Goal: Information Seeking & Learning: Check status

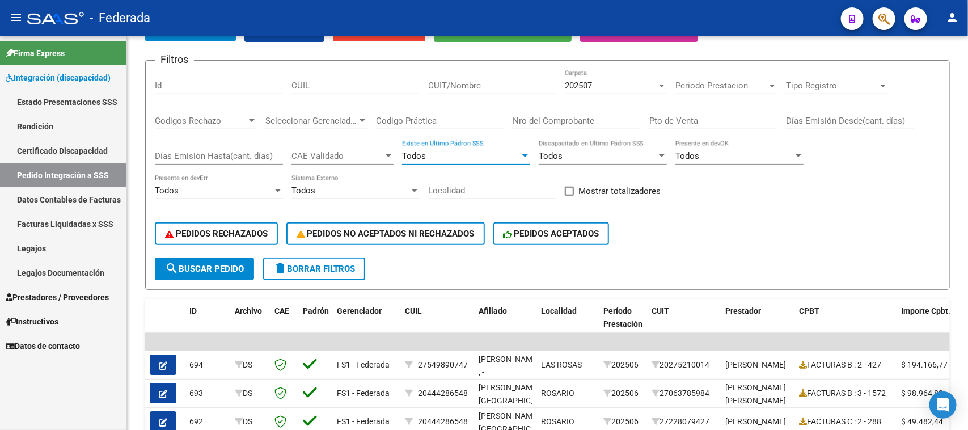
scroll to position [92, 0]
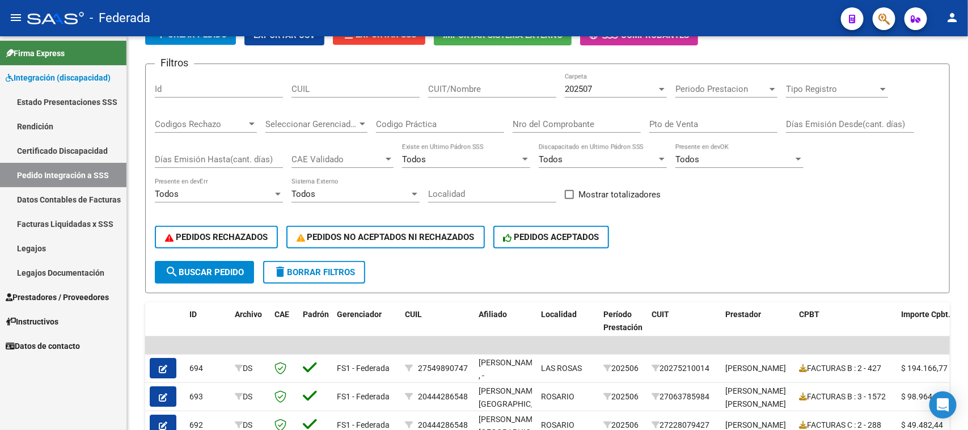
click at [60, 50] on span "Firma Express" at bounding box center [35, 53] width 59 height 12
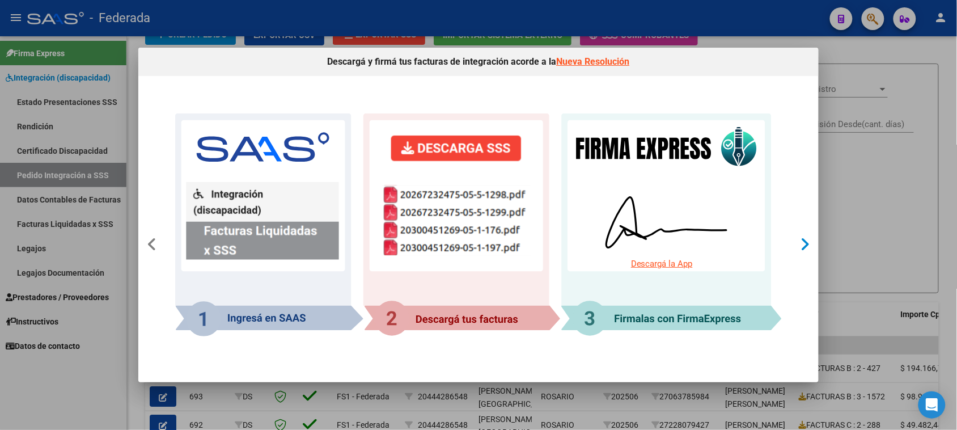
click at [801, 251] on icon at bounding box center [806, 244] width 10 height 16
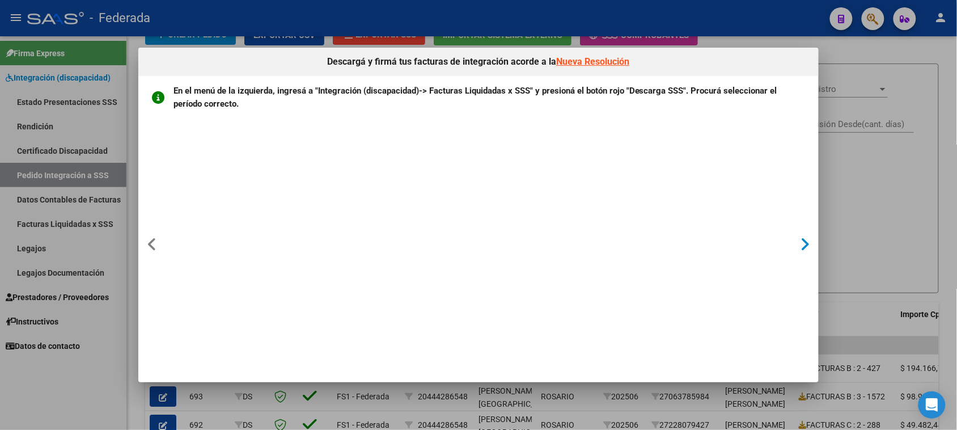
click at [801, 240] on icon at bounding box center [806, 244] width 10 height 16
click at [596, 66] on link "Nueva Resolución" at bounding box center [593, 61] width 73 height 11
click at [797, 244] on div at bounding box center [805, 245] width 21 height 74
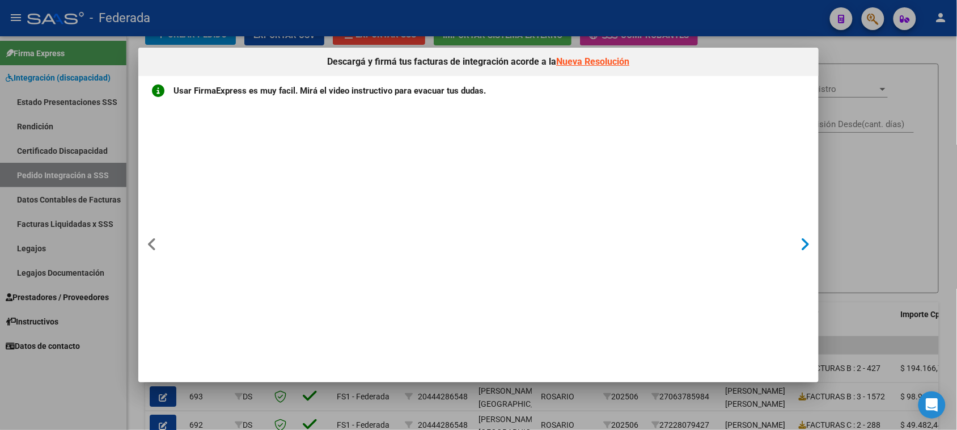
click at [797, 243] on div at bounding box center [805, 245] width 21 height 74
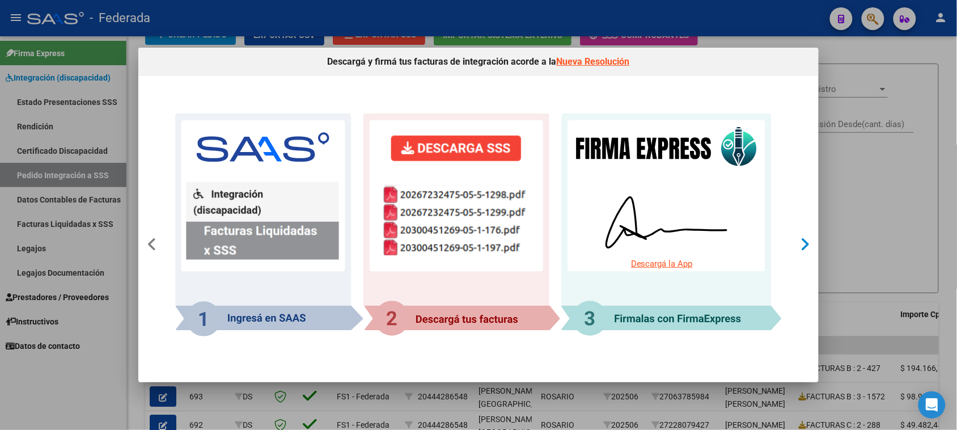
click at [797, 243] on div at bounding box center [805, 245] width 21 height 74
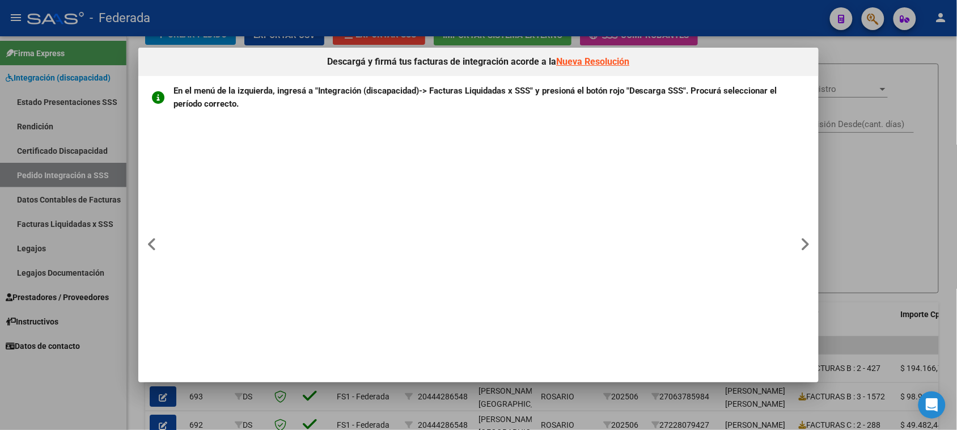
click at [832, 243] on div at bounding box center [478, 215] width 957 height 430
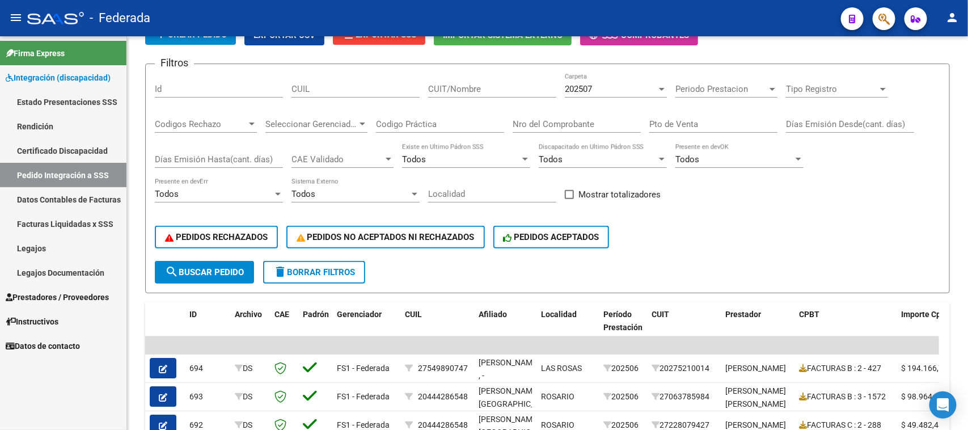
click at [80, 57] on link "Firma Express" at bounding box center [63, 53] width 126 height 24
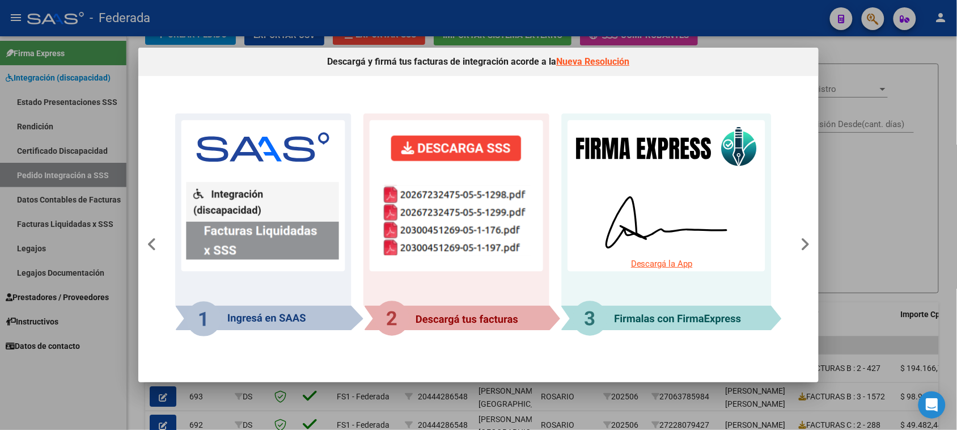
click at [103, 270] on div at bounding box center [478, 215] width 957 height 430
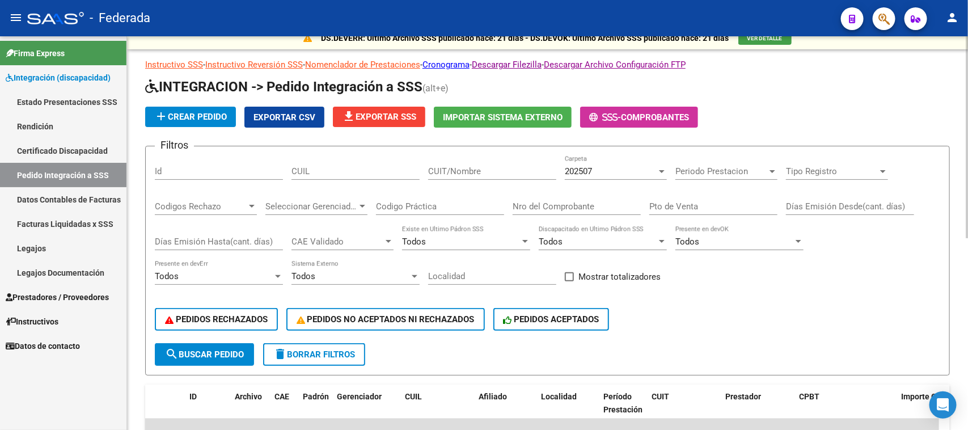
scroll to position [0, 0]
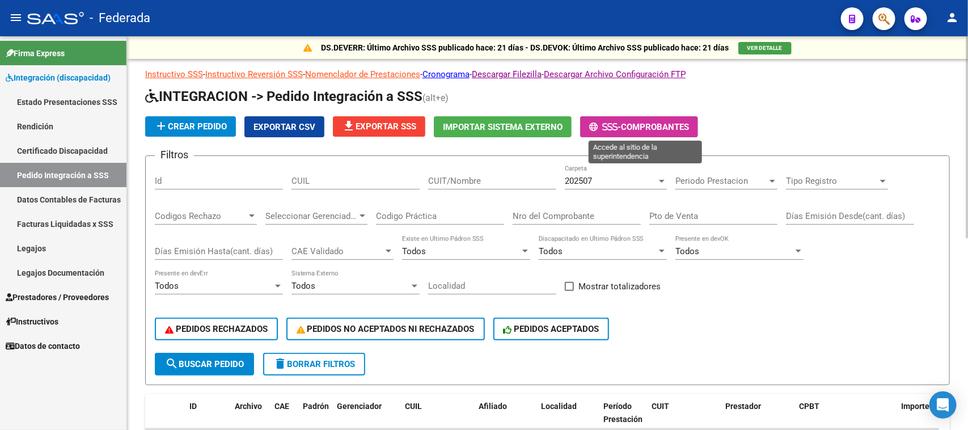
click at [650, 132] on button "- Comprobantes" at bounding box center [639, 126] width 118 height 21
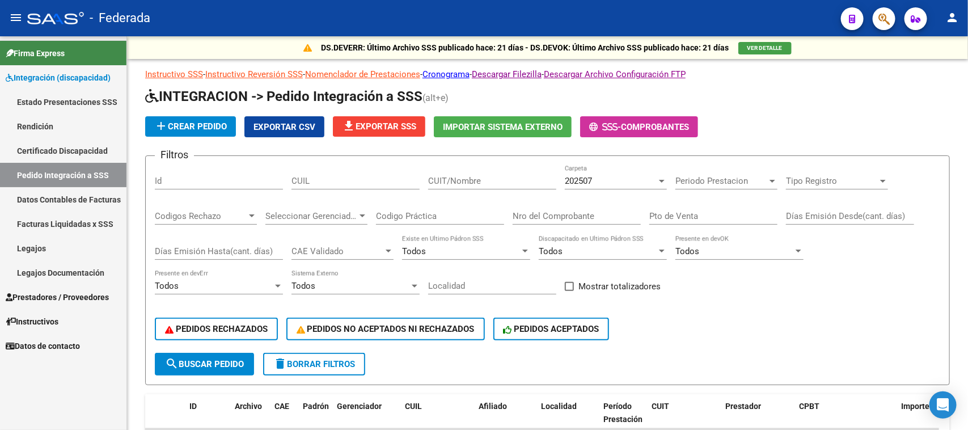
click at [62, 49] on span "Firma Express" at bounding box center [35, 53] width 59 height 12
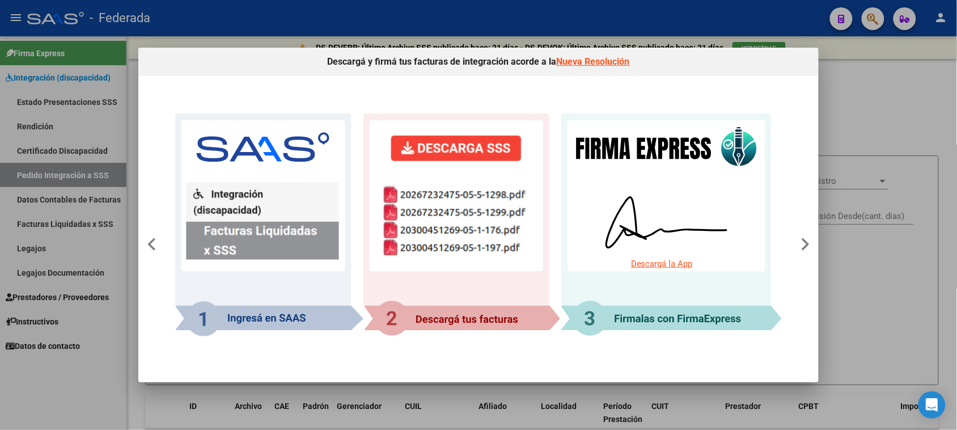
click at [684, 266] on link "Descargá la App" at bounding box center [662, 264] width 62 height 10
click at [805, 239] on icon at bounding box center [806, 244] width 10 height 16
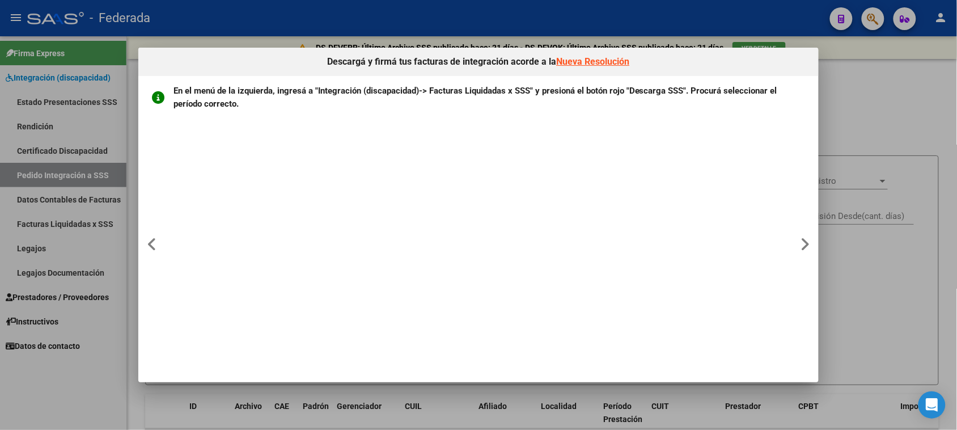
click at [852, 109] on div at bounding box center [478, 215] width 957 height 430
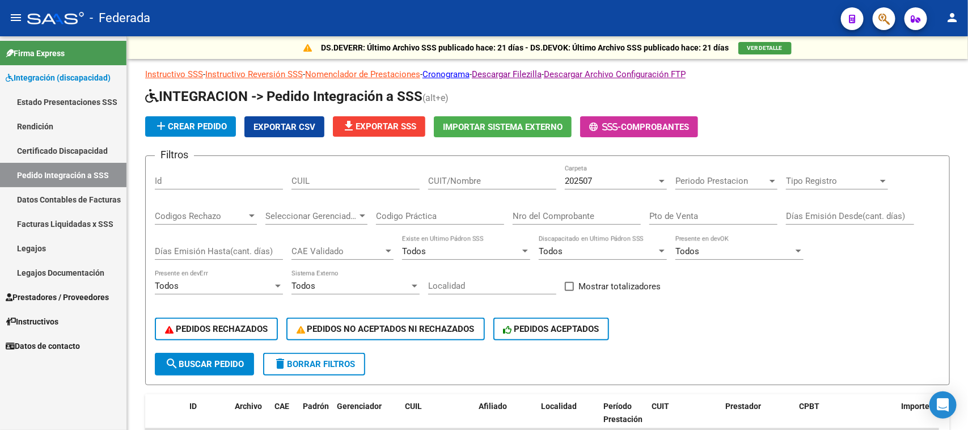
click at [66, 225] on link "Facturas Liquidadas x SSS" at bounding box center [63, 223] width 126 height 24
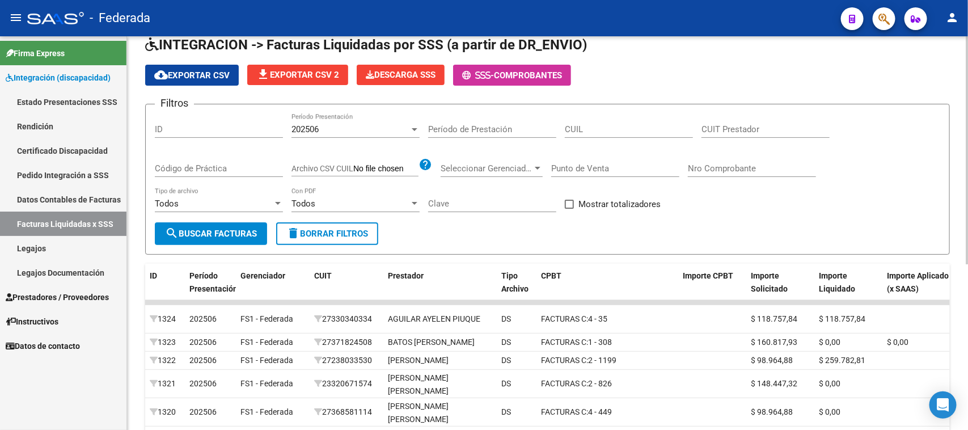
scroll to position [71, 0]
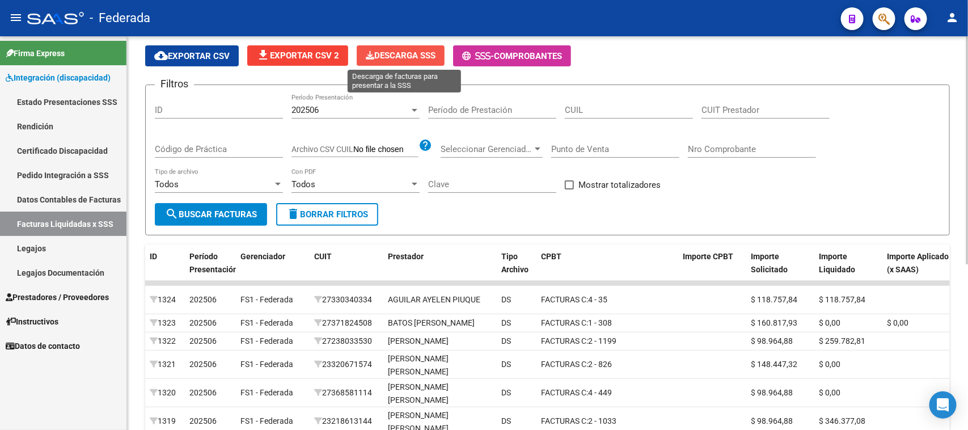
click at [416, 55] on span "Descarga SSS" at bounding box center [401, 55] width 70 height 10
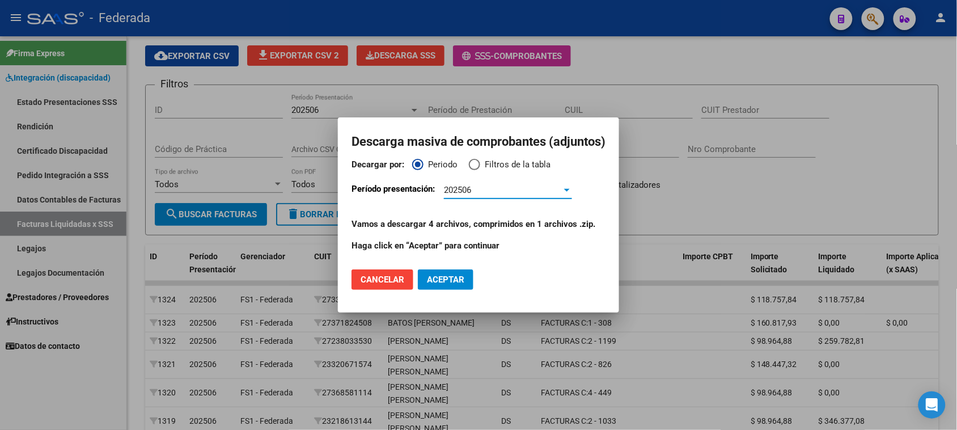
click at [466, 190] on span "202506" at bounding box center [457, 190] width 27 height 10
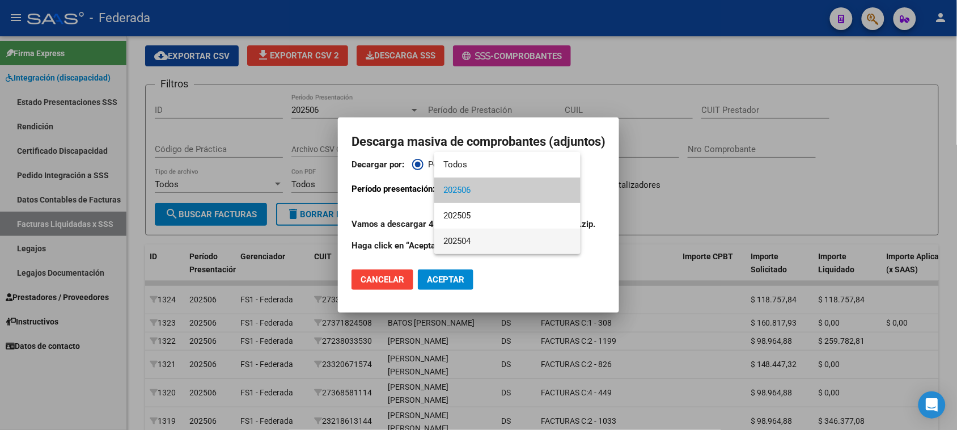
click at [465, 239] on span "202504" at bounding box center [507, 241] width 128 height 26
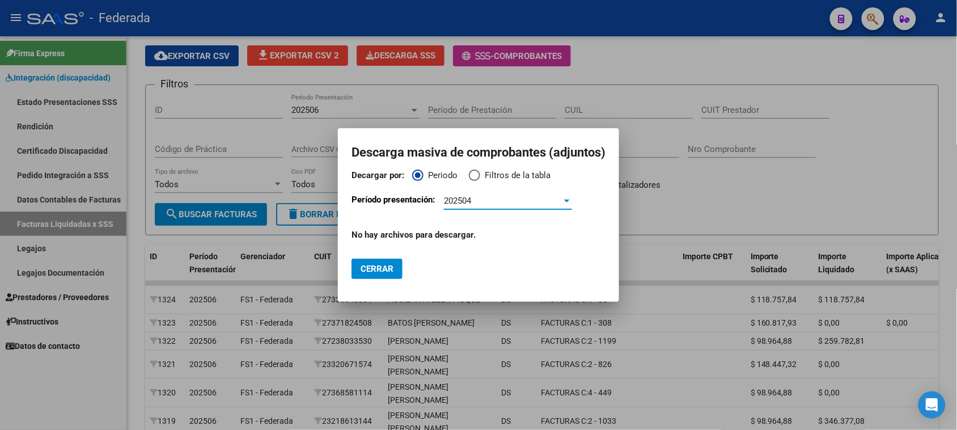
click at [476, 199] on div "202504" at bounding box center [503, 201] width 118 height 10
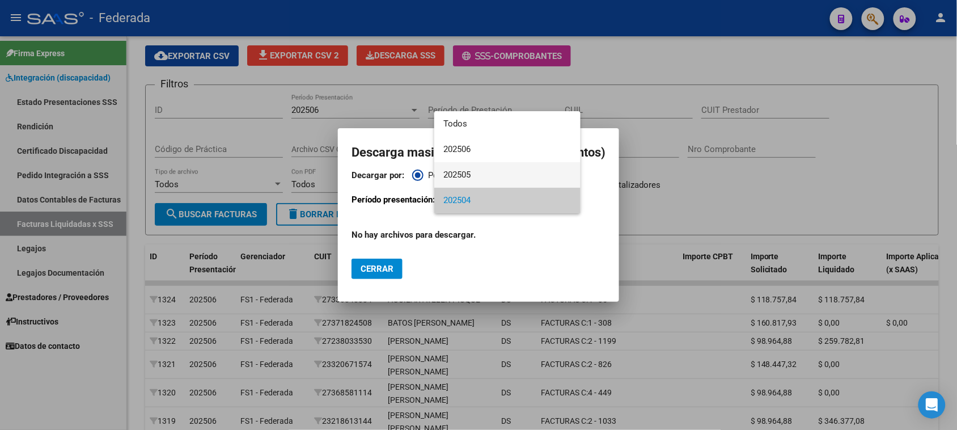
click at [475, 180] on span "202505" at bounding box center [507, 175] width 128 height 26
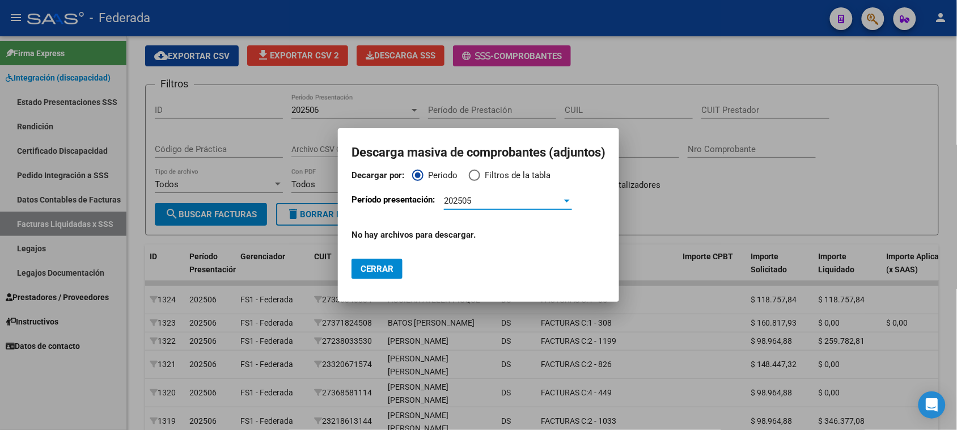
click at [498, 193] on div "202505 Período Presentación" at bounding box center [508, 200] width 128 height 17
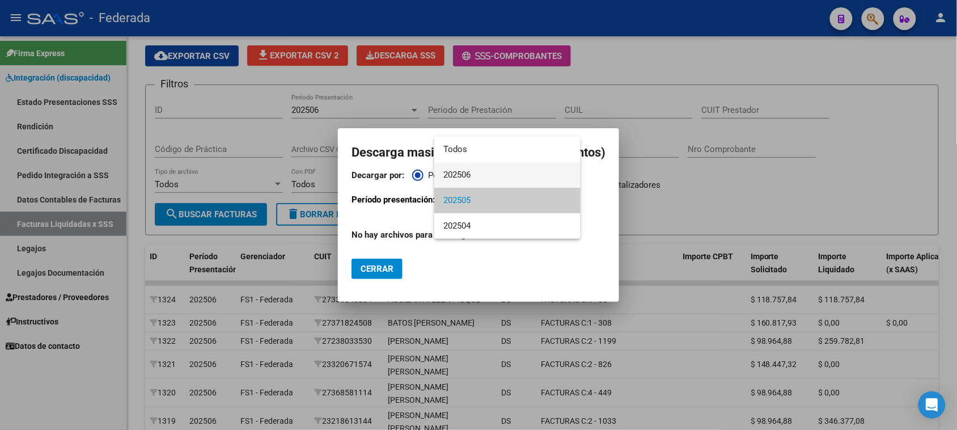
click at [480, 179] on span "202506" at bounding box center [507, 175] width 128 height 26
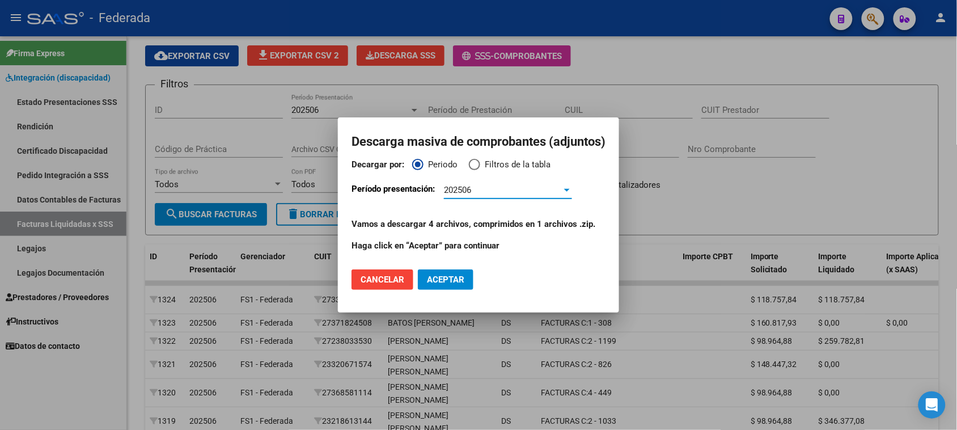
click at [434, 273] on button "Aceptar" at bounding box center [446, 279] width 56 height 20
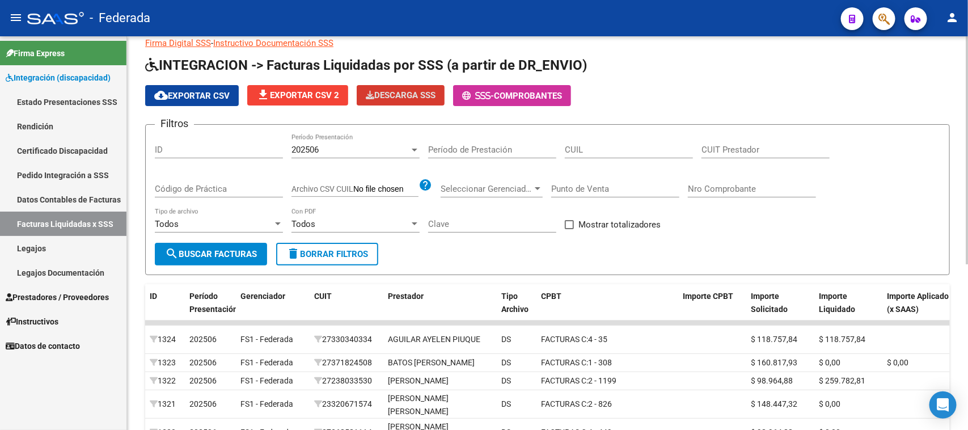
scroll to position [0, 0]
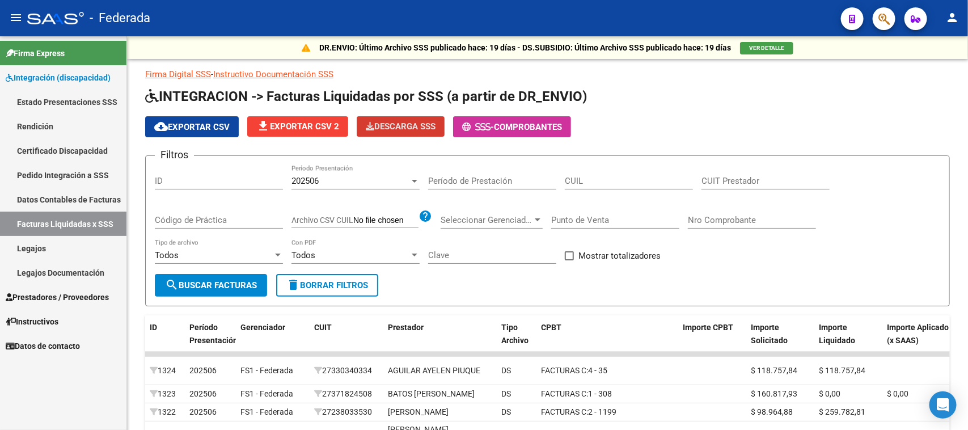
click at [85, 58] on link "Firma Express" at bounding box center [63, 53] width 126 height 24
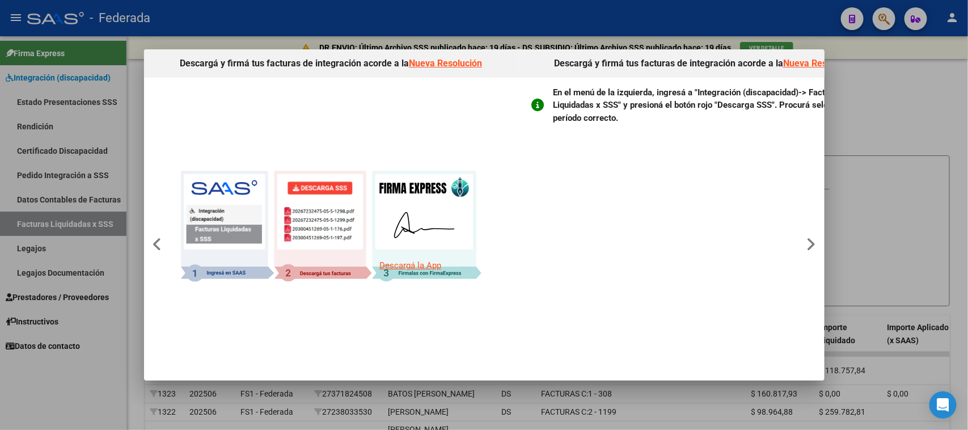
click at [85, 58] on div at bounding box center [484, 215] width 968 height 430
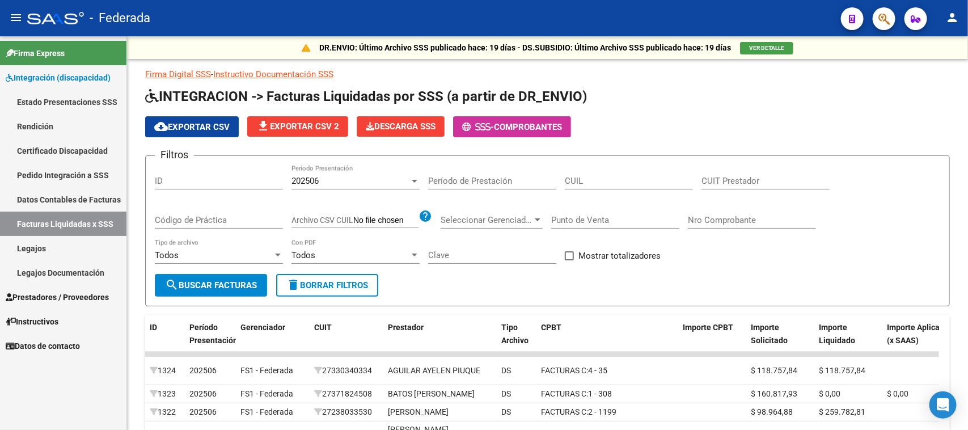
click at [69, 47] on link "Firma Express" at bounding box center [63, 53] width 126 height 24
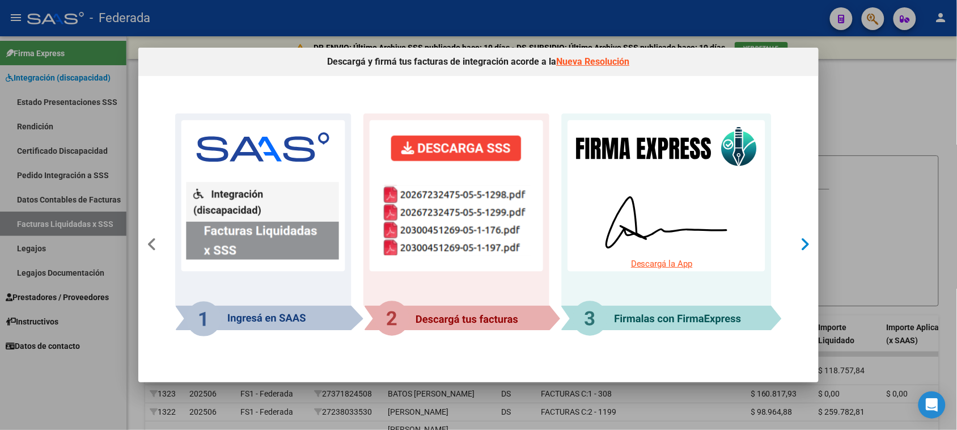
click at [806, 245] on icon at bounding box center [806, 244] width 10 height 16
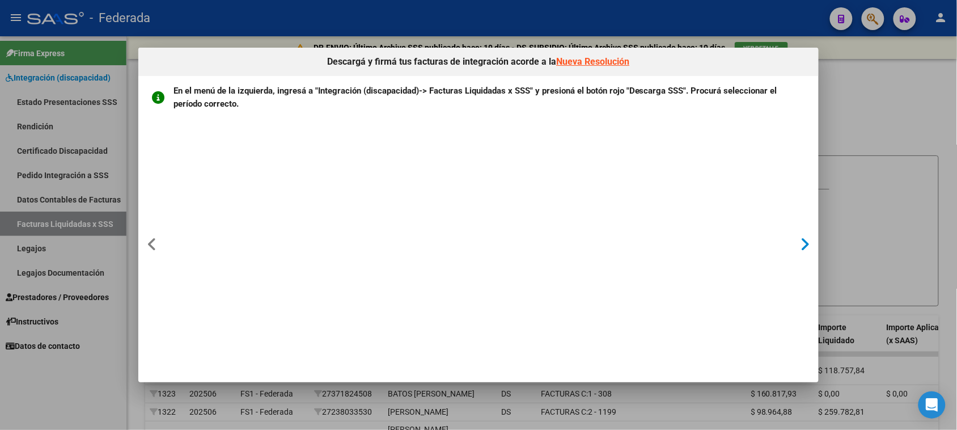
click at [803, 242] on icon at bounding box center [806, 244] width 10 height 16
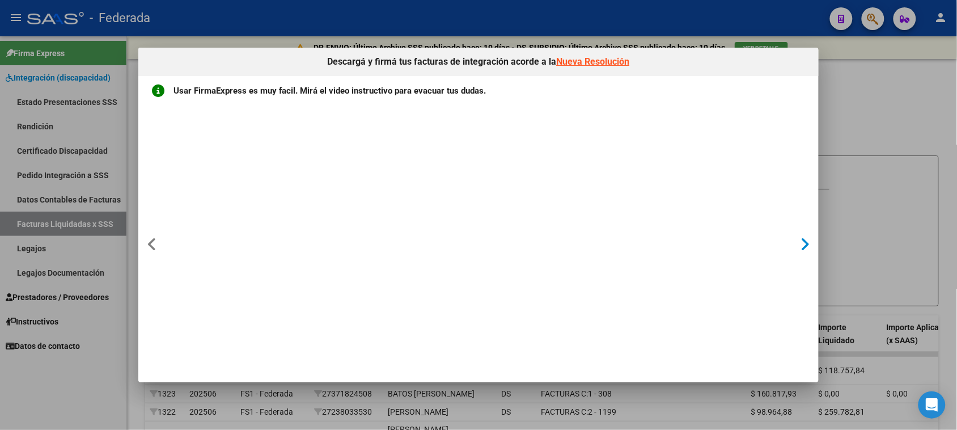
click at [803, 242] on icon at bounding box center [806, 244] width 10 height 16
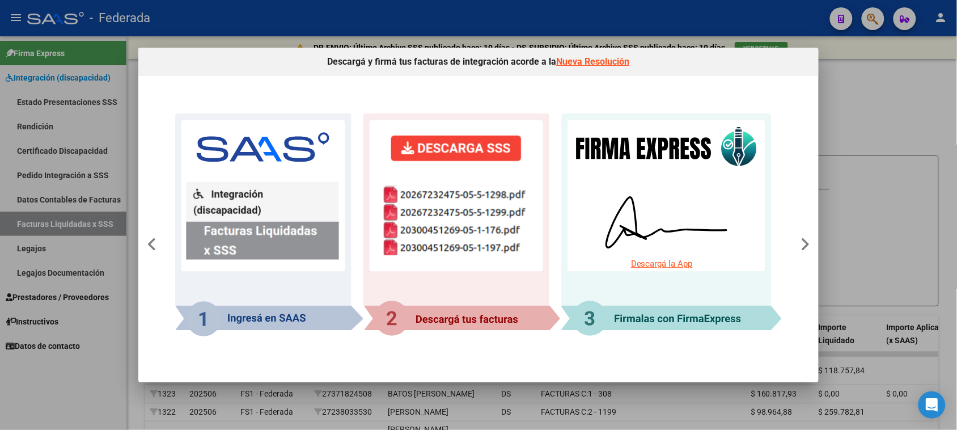
click at [825, 81] on div at bounding box center [478, 215] width 957 height 430
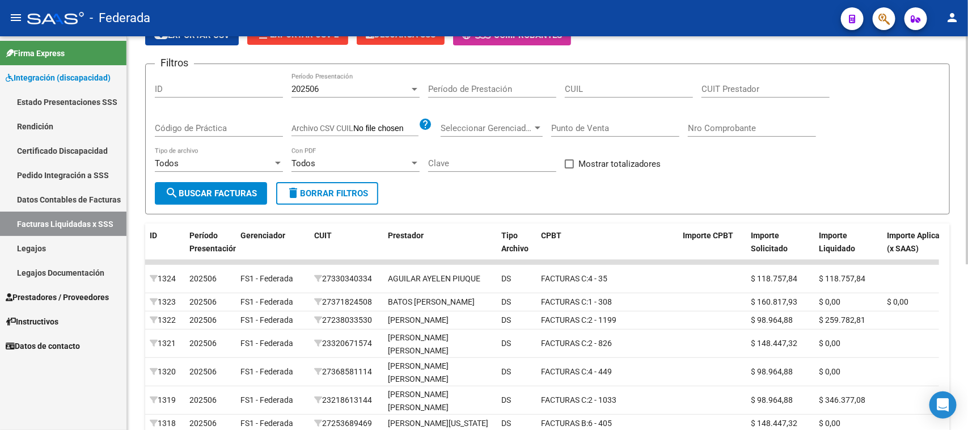
scroll to position [71, 0]
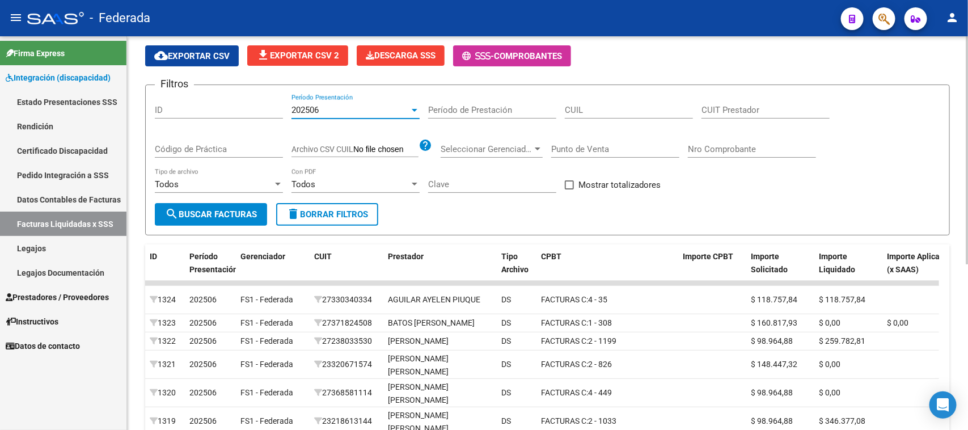
click at [325, 109] on div "202506" at bounding box center [350, 110] width 118 height 10
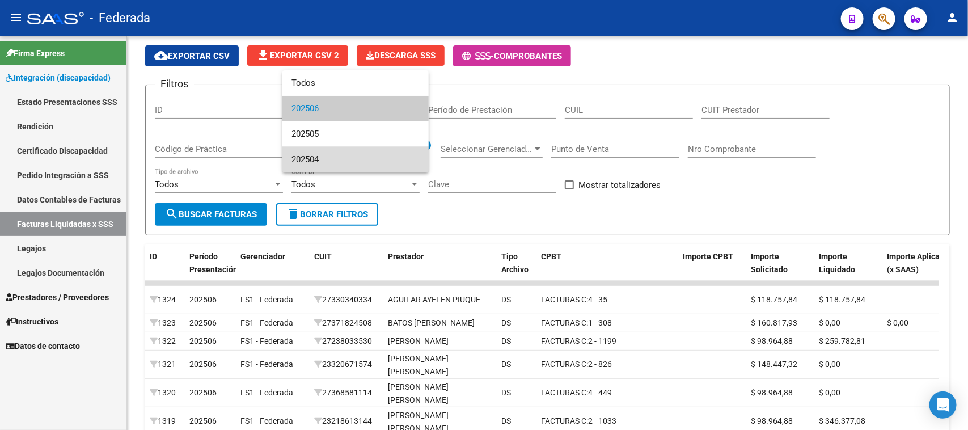
click at [318, 160] on span "202504" at bounding box center [355, 160] width 128 height 26
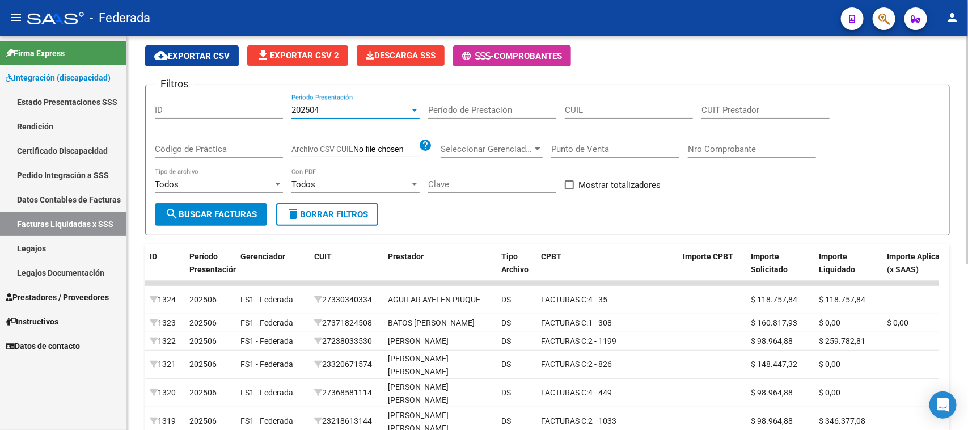
click at [247, 210] on span "search Buscar Facturas" at bounding box center [211, 214] width 92 height 10
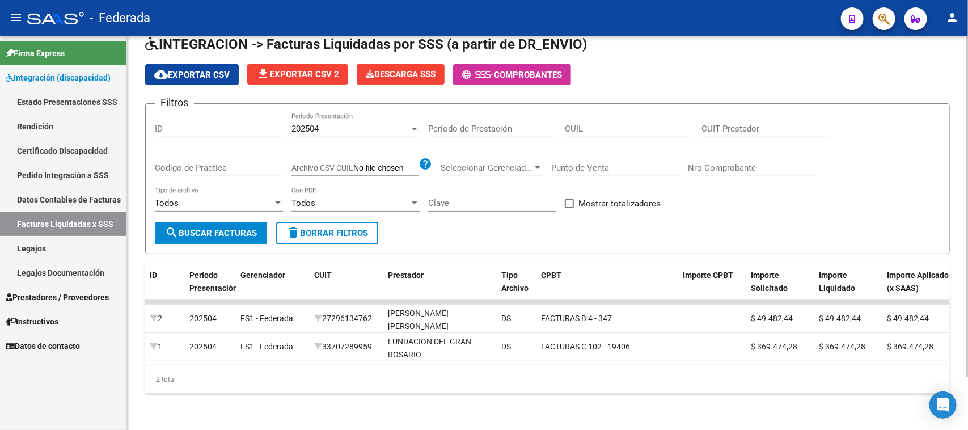
scroll to position [61, 0]
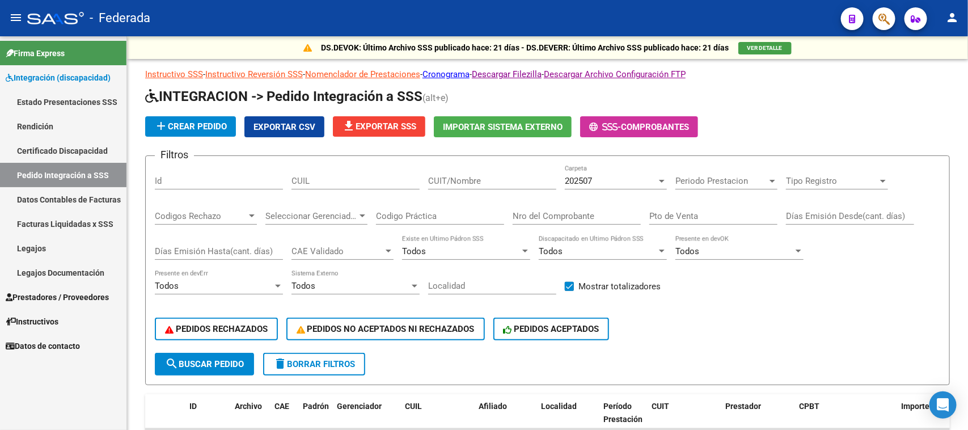
scroll to position [234, 0]
click at [60, 293] on span "Prestadores / Proveedores" at bounding box center [57, 297] width 103 height 12
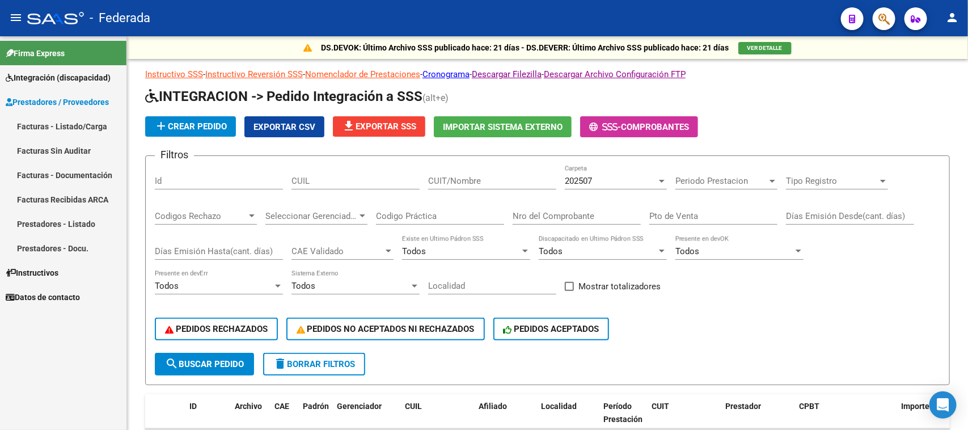
click at [66, 129] on link "Facturas - Listado/Carga" at bounding box center [63, 126] width 126 height 24
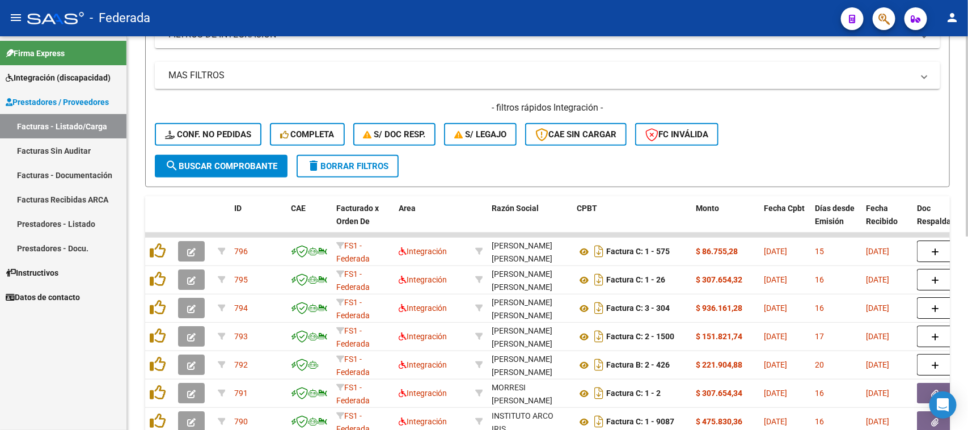
scroll to position [283, 0]
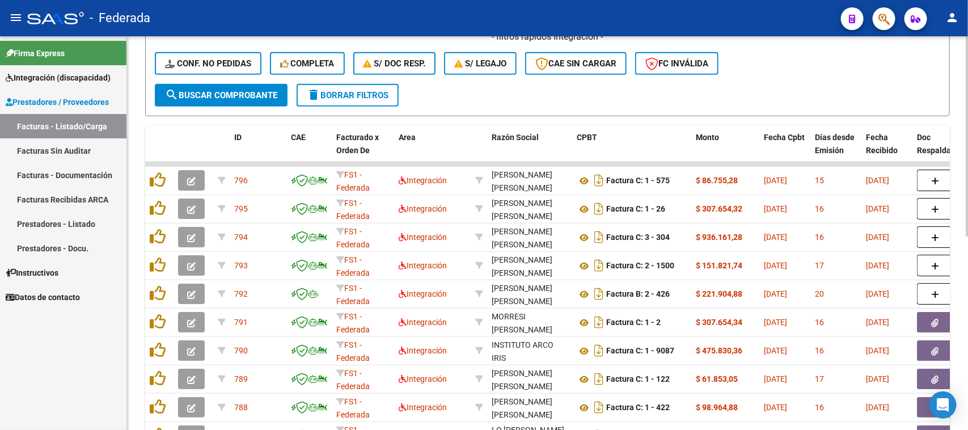
click at [203, 90] on span "search Buscar Comprobante" at bounding box center [221, 95] width 112 height 10
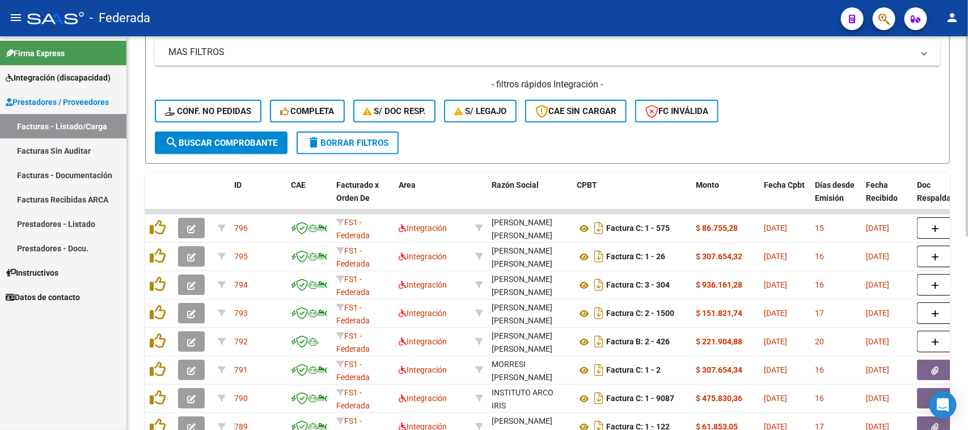
scroll to position [213, 0]
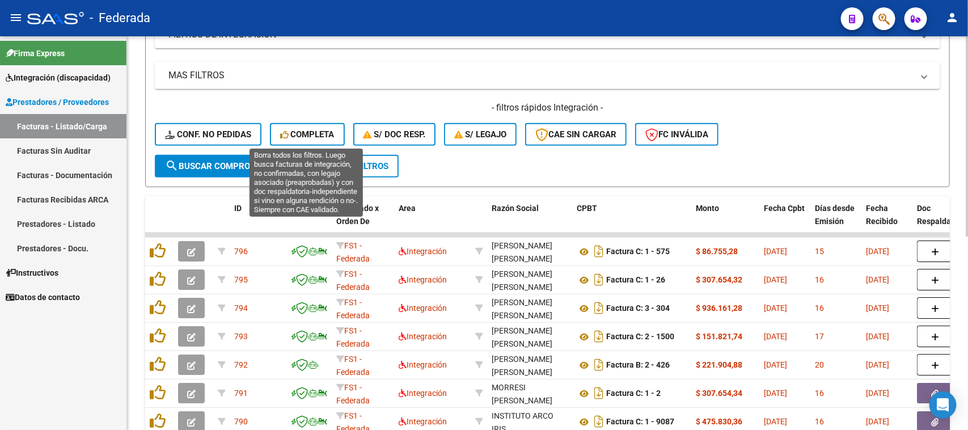
click at [321, 134] on span "Completa" at bounding box center [307, 134] width 54 height 10
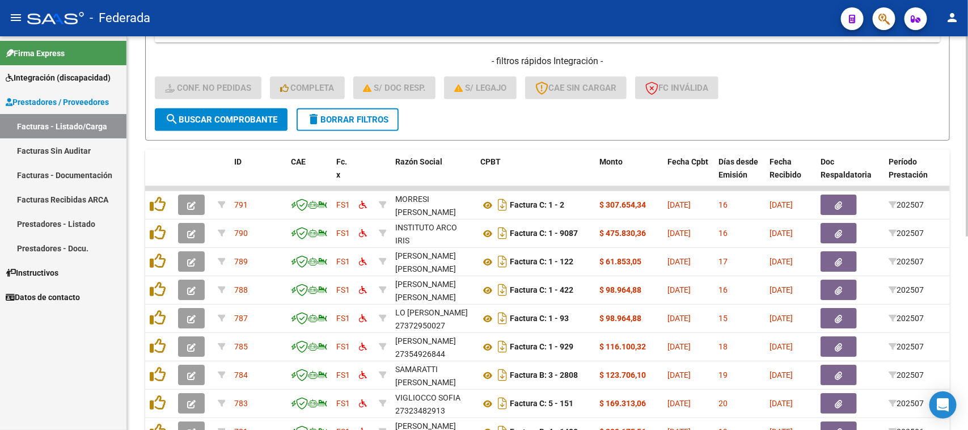
scroll to position [283, 0]
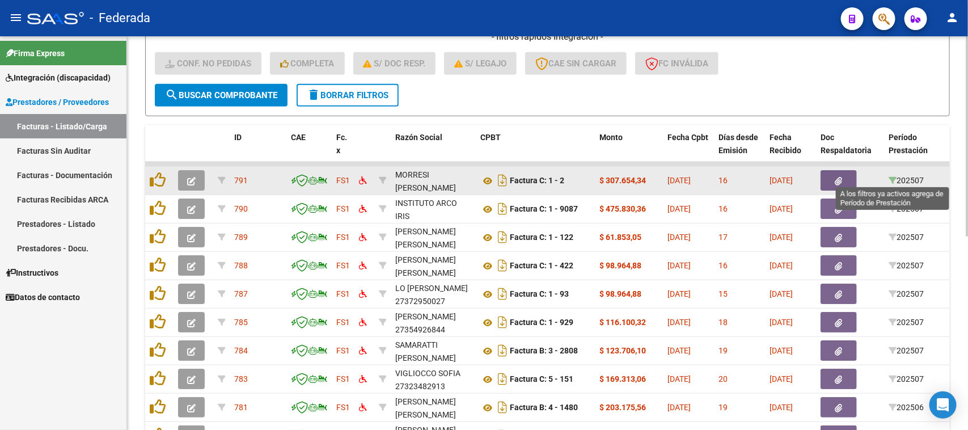
click at [893, 180] on icon at bounding box center [892, 180] width 8 height 8
type input "202507"
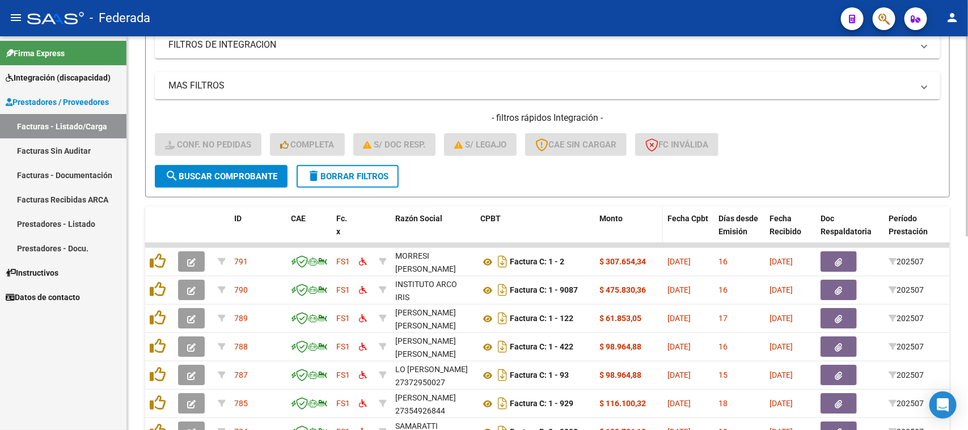
scroll to position [98, 0]
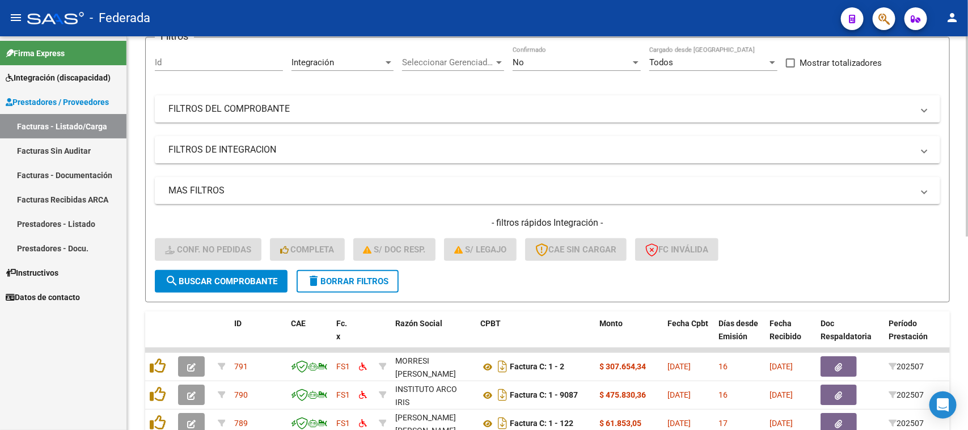
click at [378, 271] on button "delete Borrar Filtros" at bounding box center [348, 281] width 102 height 23
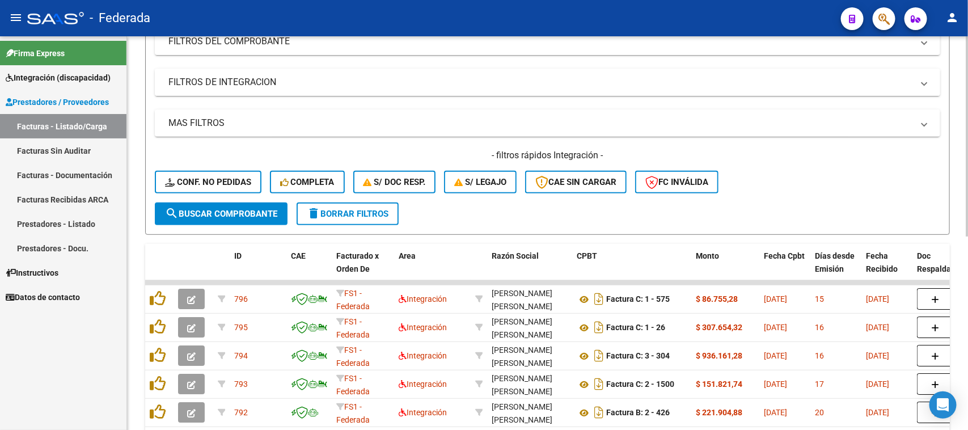
scroll to position [175, 0]
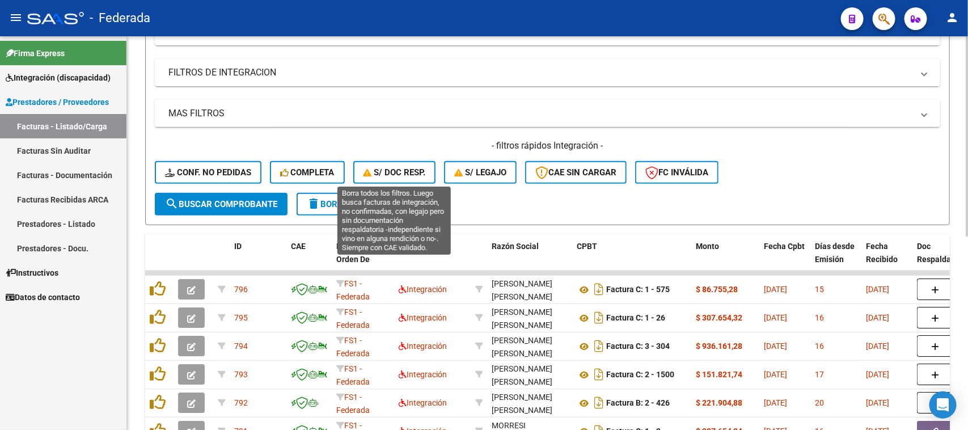
click at [401, 175] on span "S/ Doc Resp." at bounding box center [394, 172] width 62 height 10
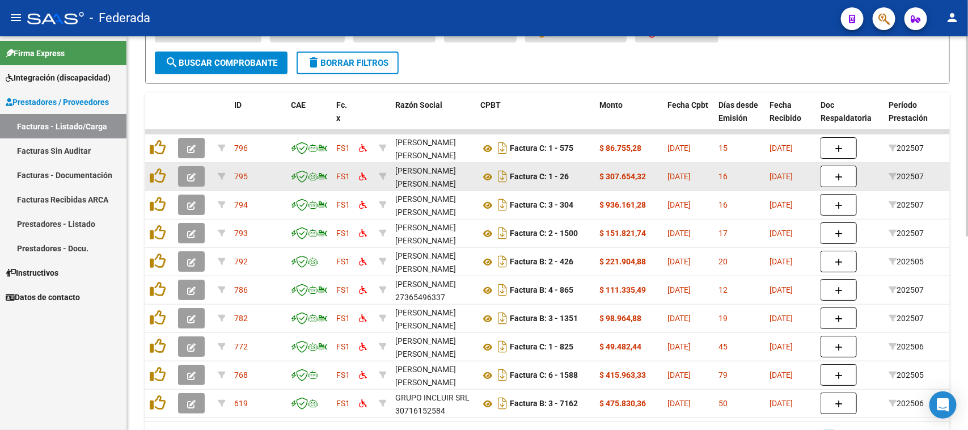
scroll to position [316, 0]
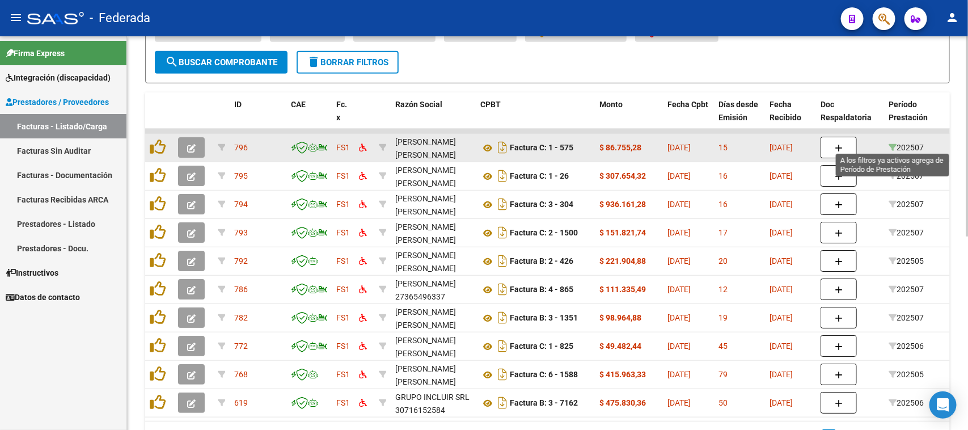
click at [891, 145] on icon at bounding box center [892, 147] width 8 height 8
type input "202507"
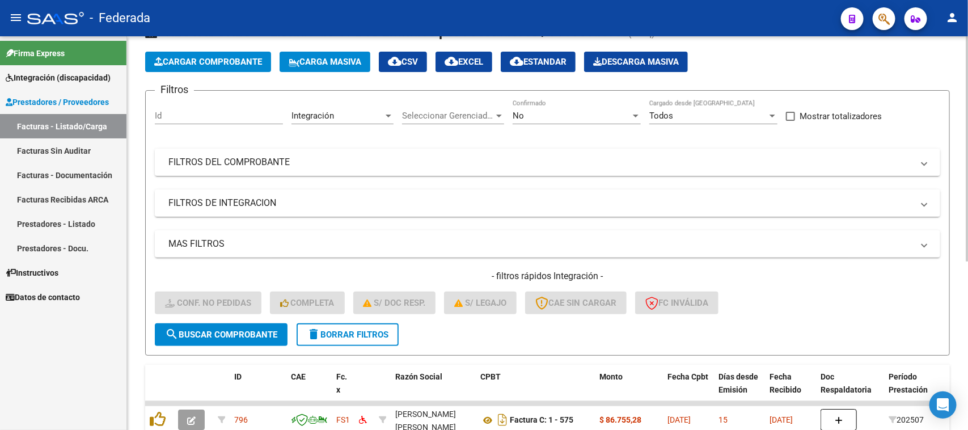
scroll to position [12, 0]
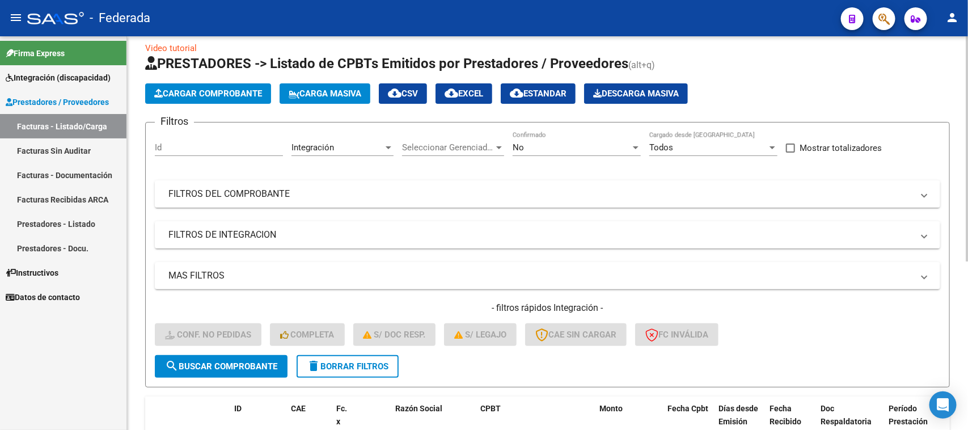
click at [324, 358] on button "delete Borrar Filtros" at bounding box center [348, 366] width 102 height 23
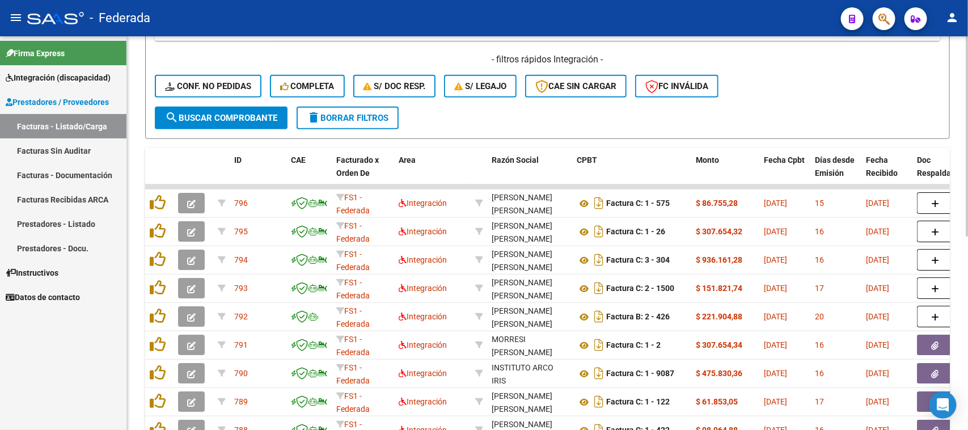
scroll to position [175, 0]
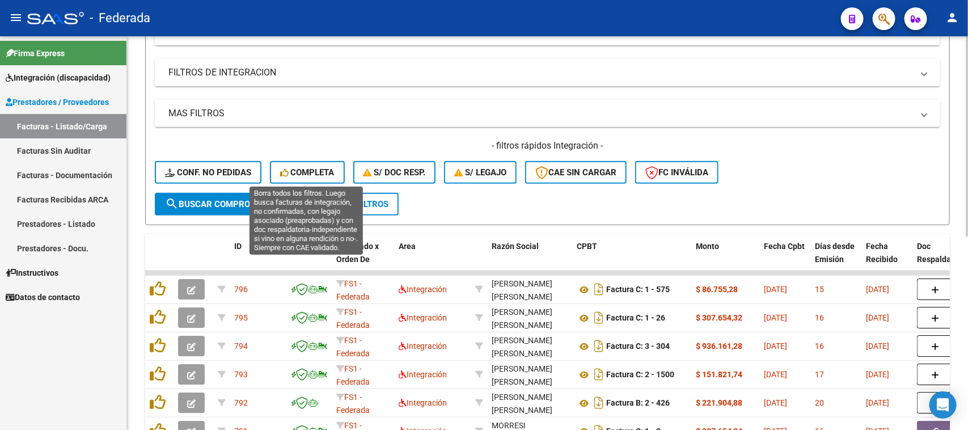
click at [316, 172] on span "Completa" at bounding box center [307, 172] width 54 height 10
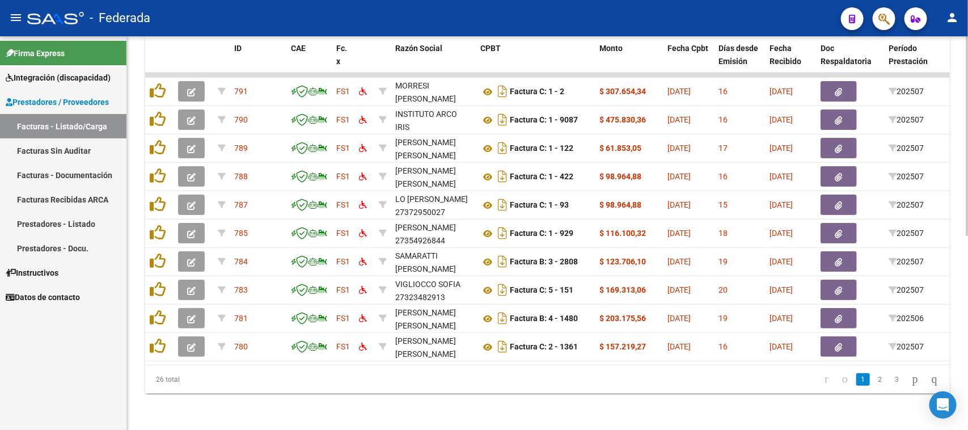
scroll to position [381, 0]
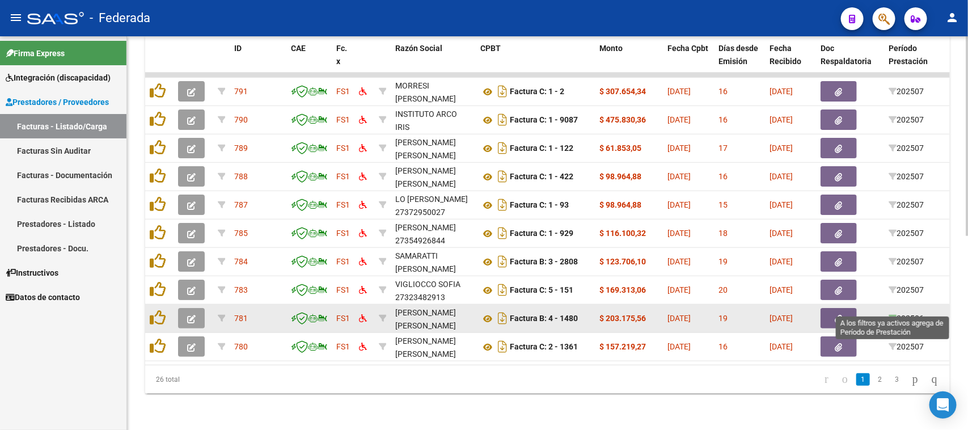
click at [893, 314] on icon at bounding box center [892, 318] width 8 height 8
type input "202506"
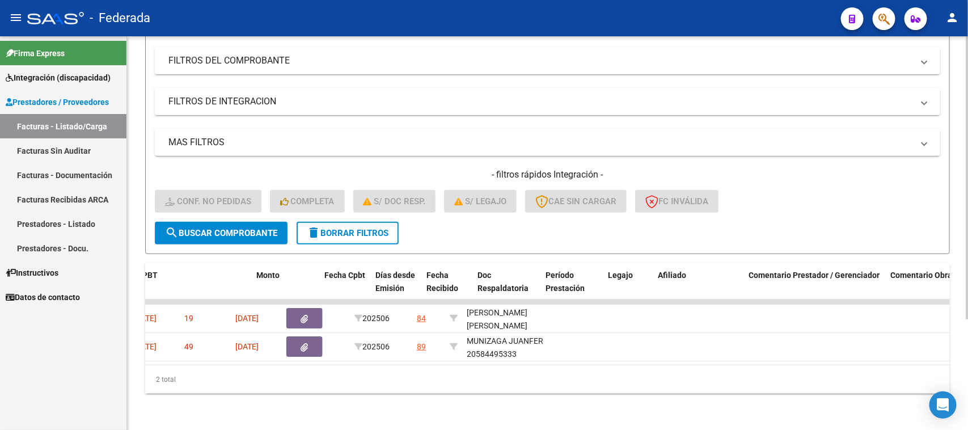
scroll to position [0, 0]
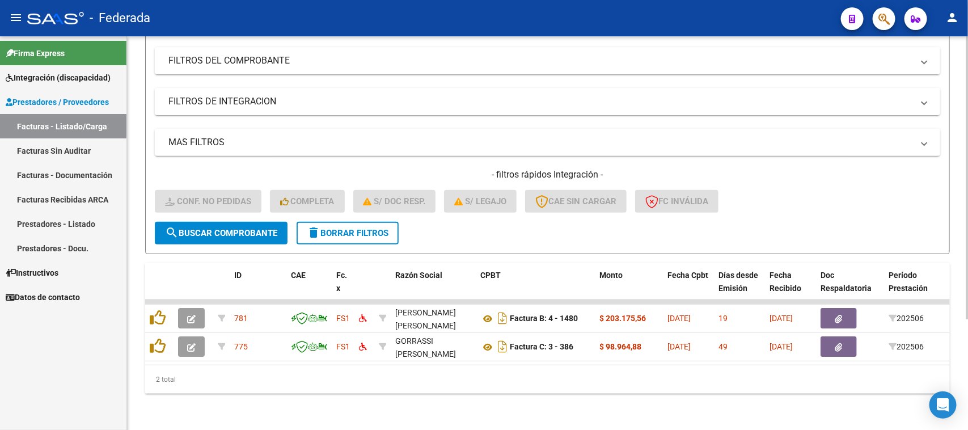
click at [372, 228] on span "delete Borrar Filtros" at bounding box center [348, 233] width 82 height 10
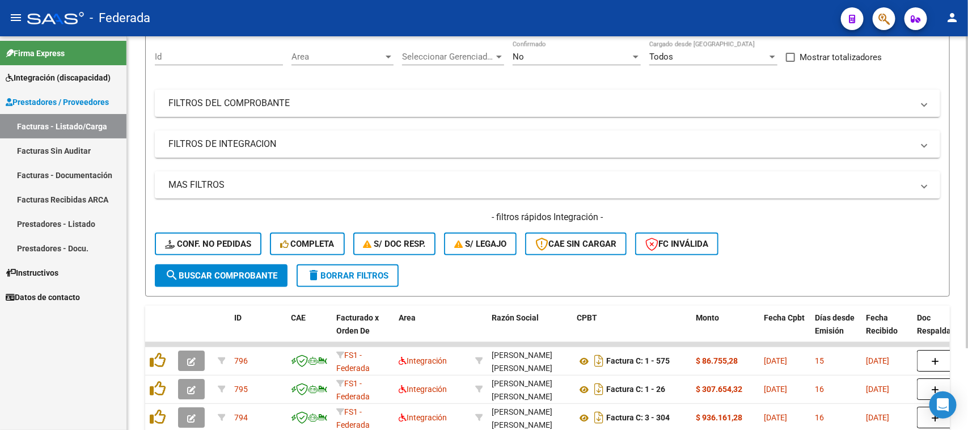
scroll to position [154, 0]
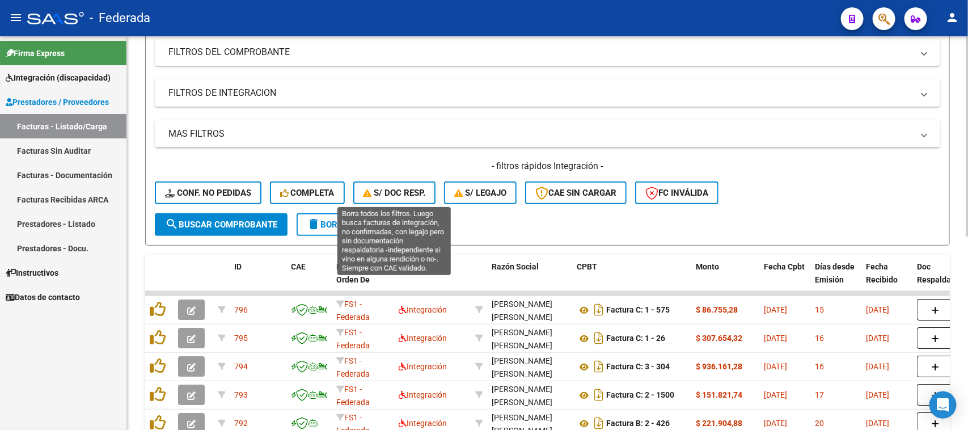
click at [414, 192] on span "S/ Doc Resp." at bounding box center [394, 193] width 62 height 10
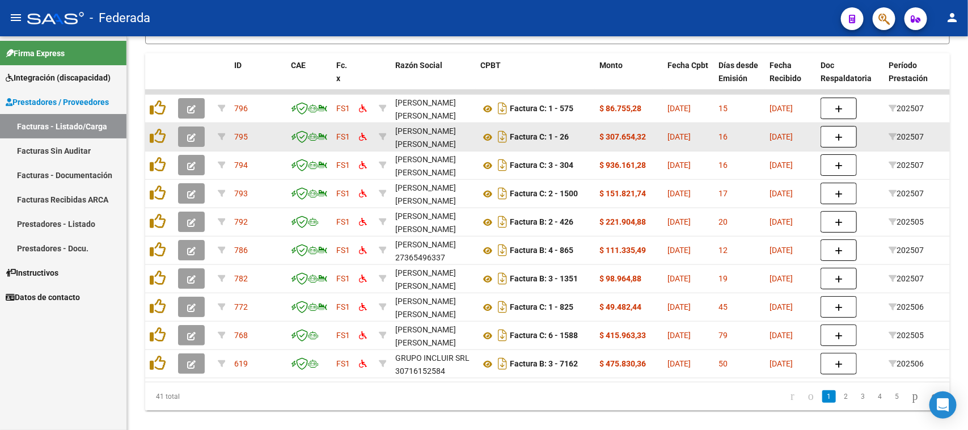
scroll to position [367, 0]
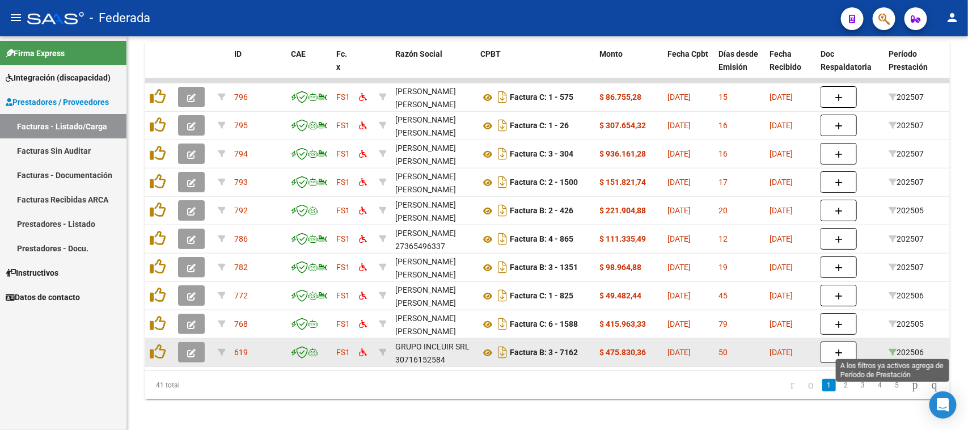
click at [891, 353] on icon at bounding box center [892, 352] width 8 height 8
type input "202506"
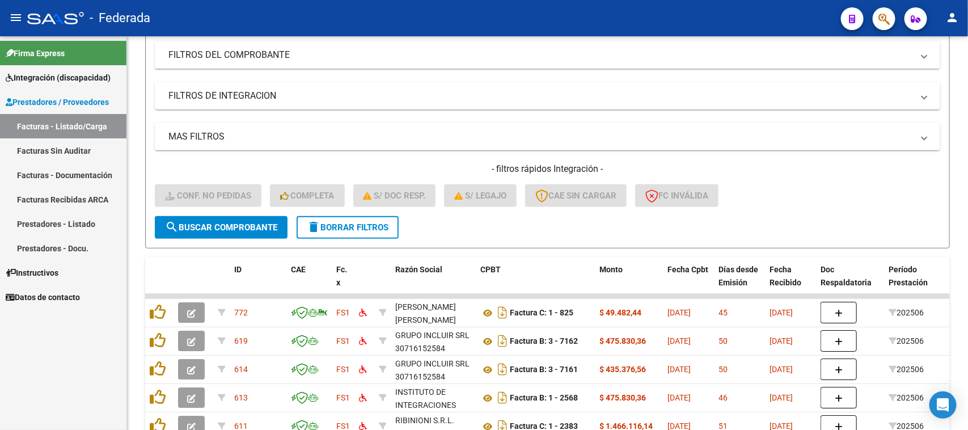
scroll to position [140, 0]
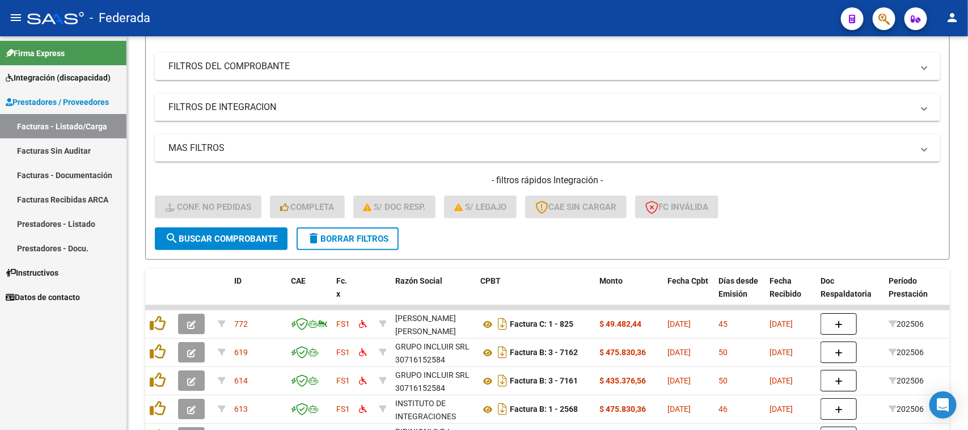
click at [375, 234] on span "delete Borrar Filtros" at bounding box center [348, 239] width 82 height 10
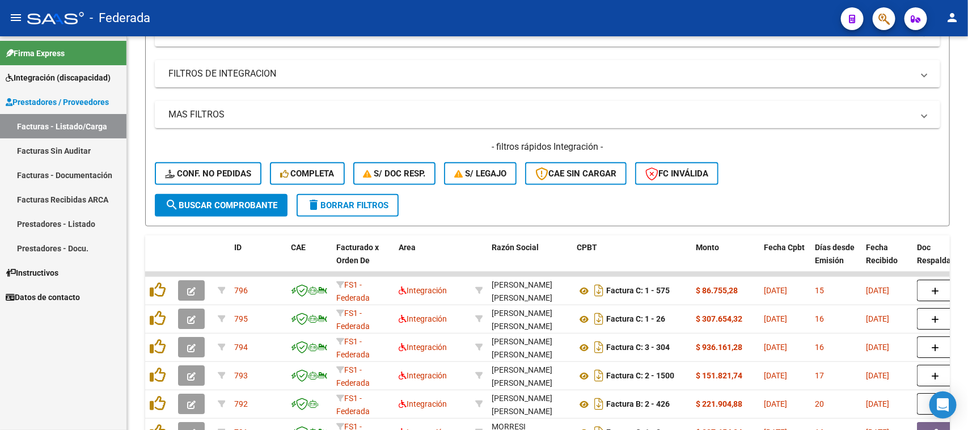
scroll to position [168, 0]
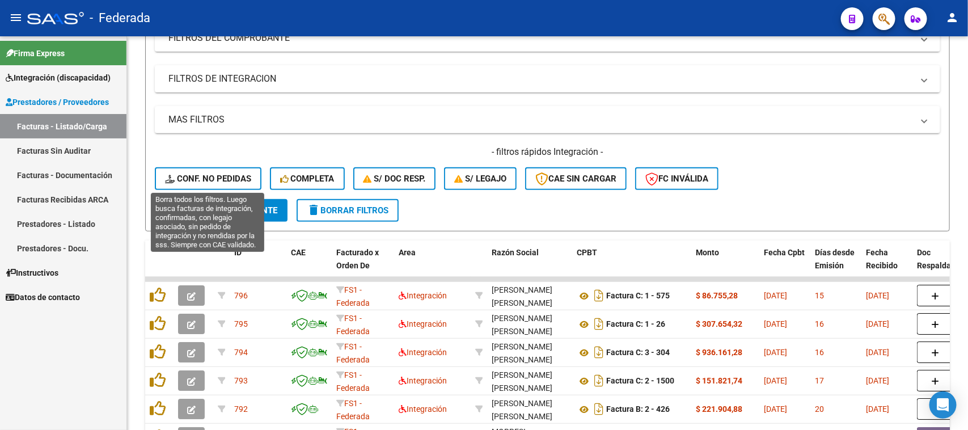
click at [231, 176] on span "Conf. no pedidas" at bounding box center [208, 178] width 86 height 10
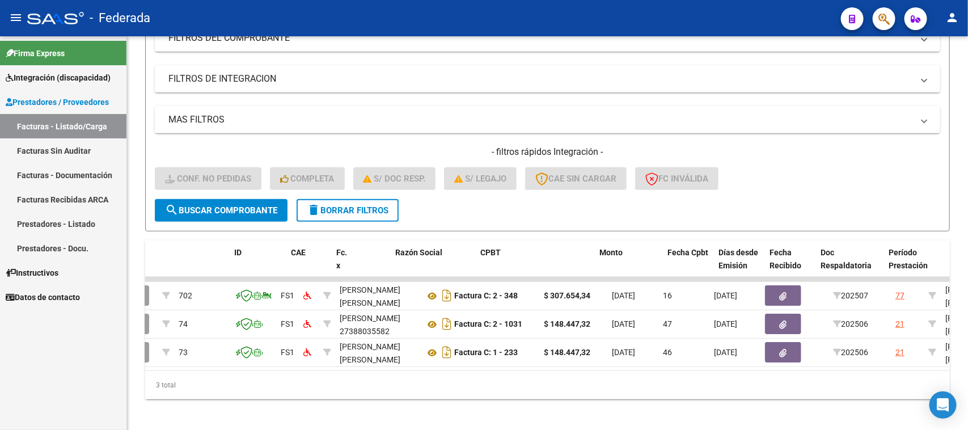
scroll to position [0, 0]
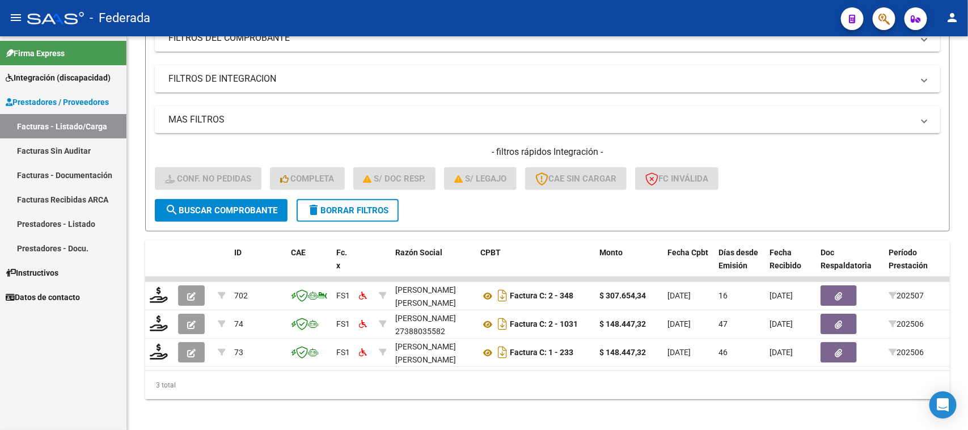
click at [365, 211] on span "delete Borrar Filtros" at bounding box center [348, 210] width 82 height 10
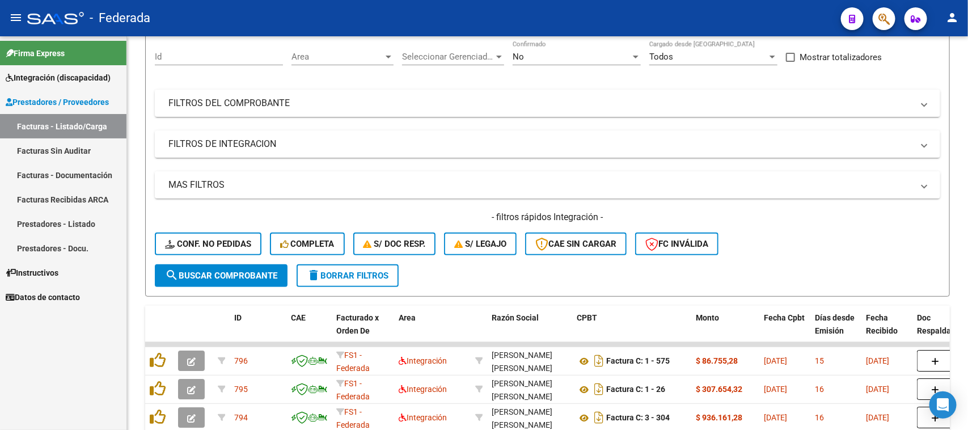
scroll to position [168, 0]
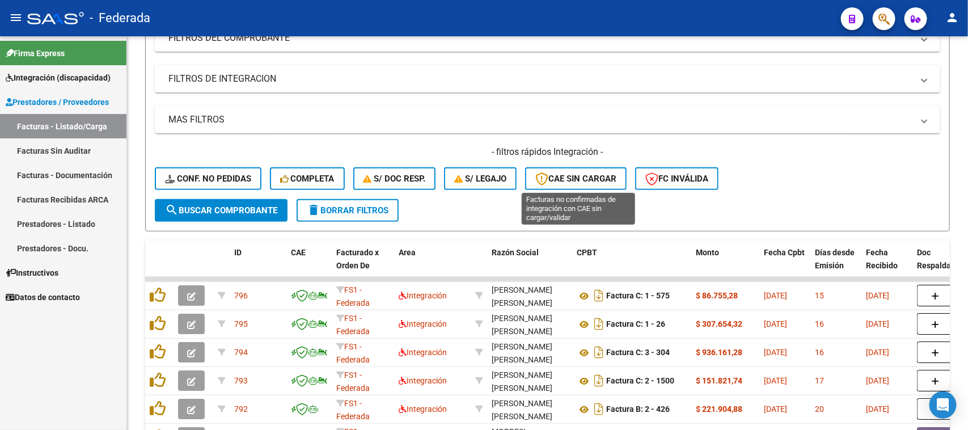
click at [573, 173] on span "CAE SIN CARGAR" at bounding box center [575, 178] width 81 height 10
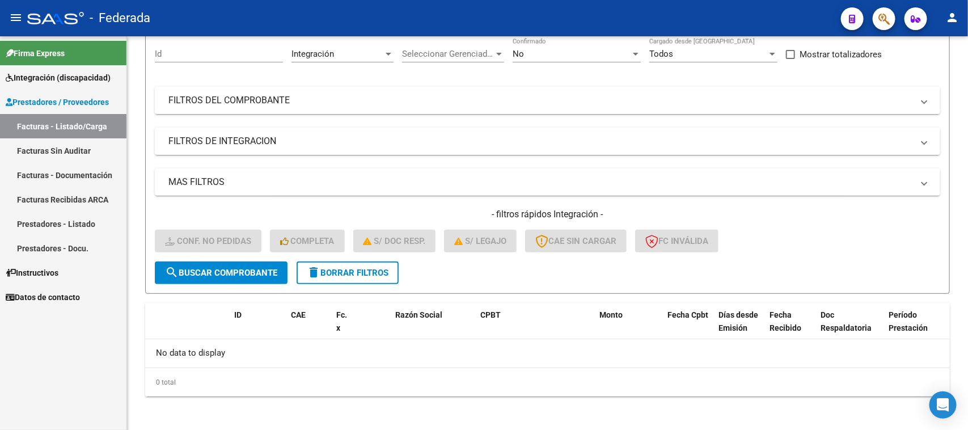
click at [374, 270] on span "delete Borrar Filtros" at bounding box center [348, 273] width 82 height 10
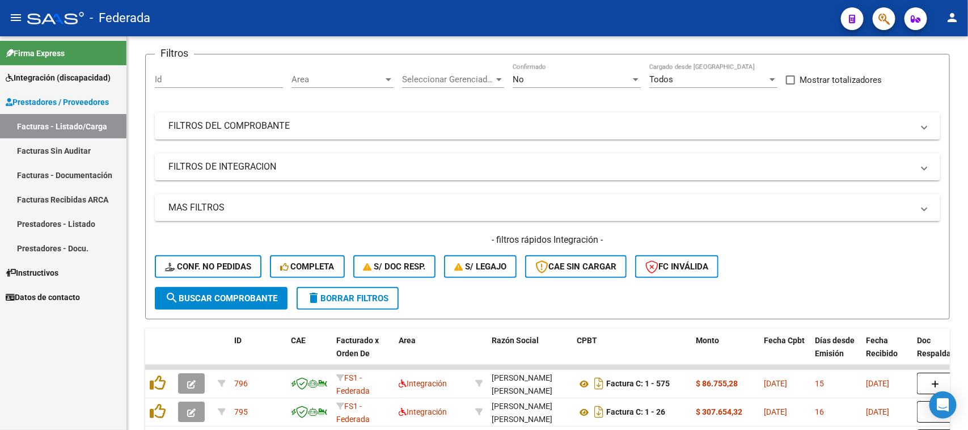
scroll to position [106, 0]
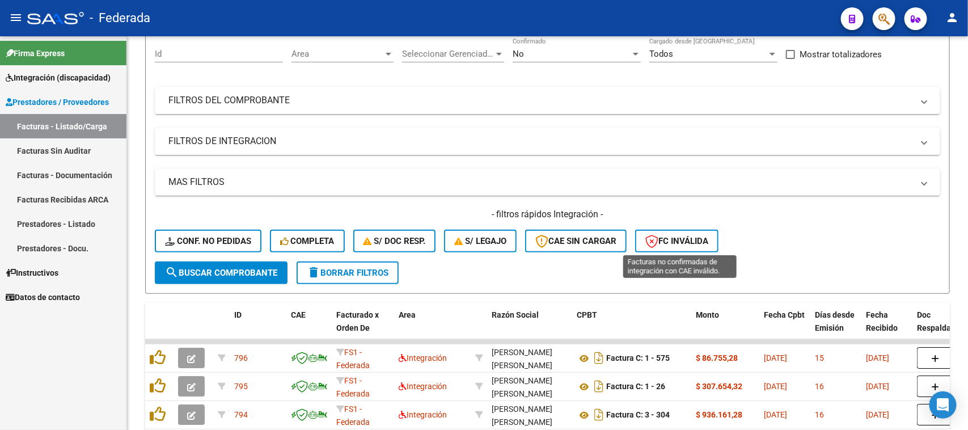
click at [666, 244] on span "FC Inválida" at bounding box center [676, 241] width 63 height 10
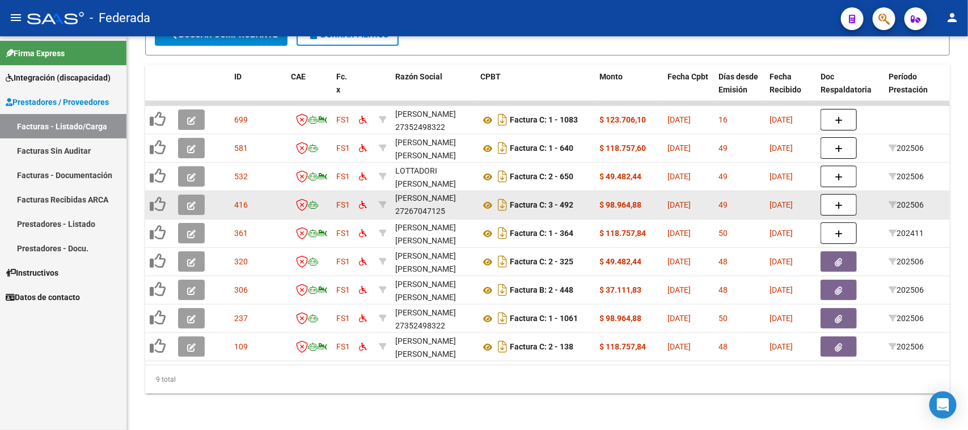
scroll to position [0, 0]
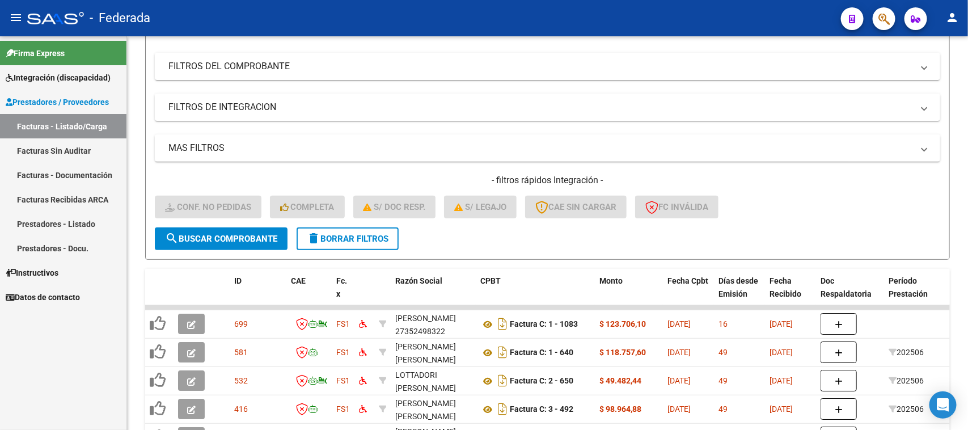
click at [381, 234] on span "delete Borrar Filtros" at bounding box center [348, 239] width 82 height 10
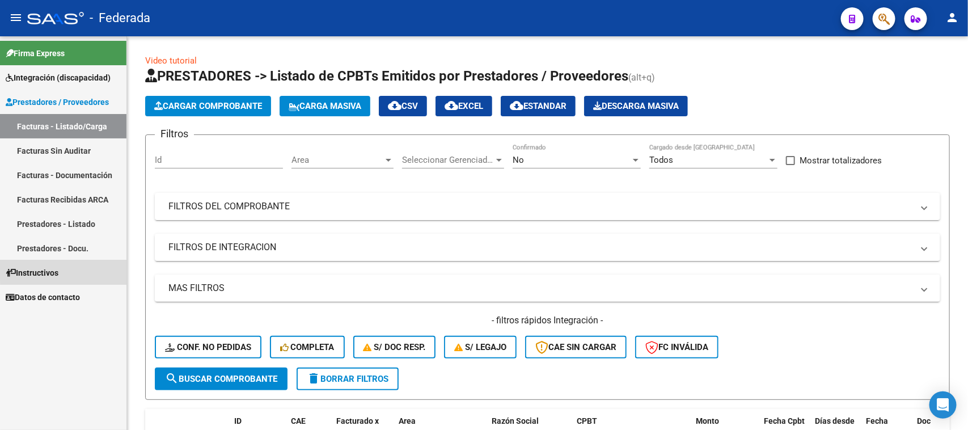
click at [58, 270] on span "Instructivos" at bounding box center [32, 272] width 53 height 12
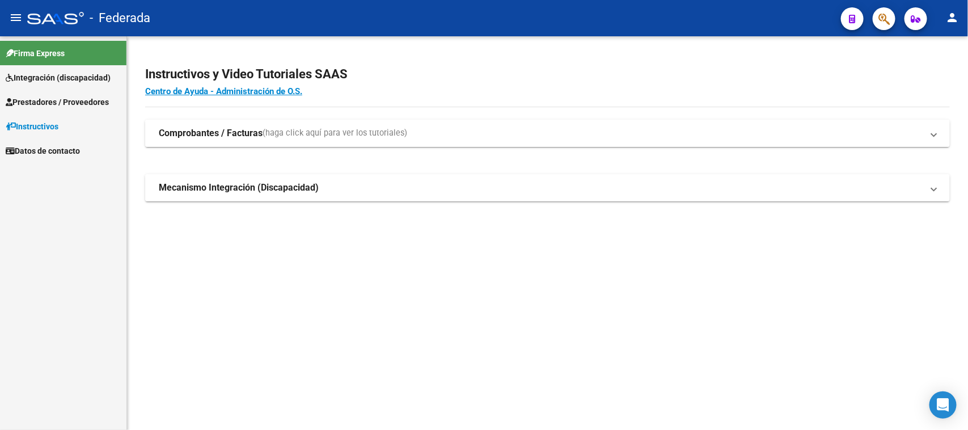
click at [188, 137] on strong "Comprobantes / Facturas" at bounding box center [211, 133] width 104 height 12
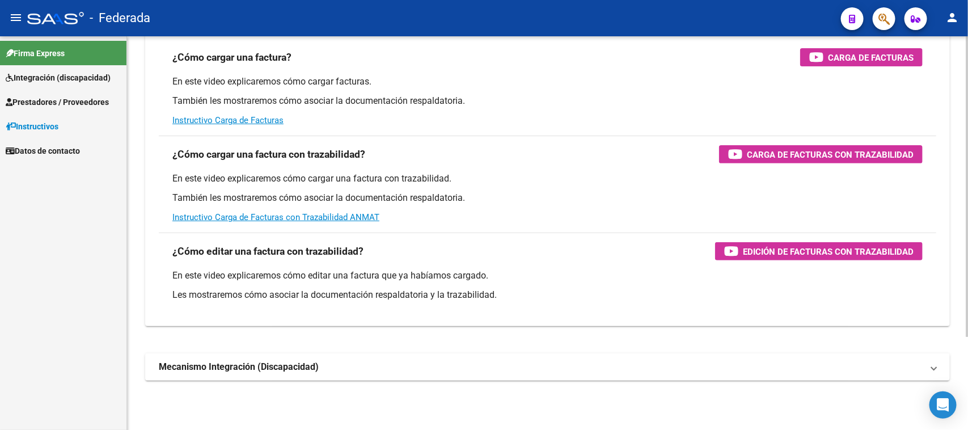
scroll to position [122, 0]
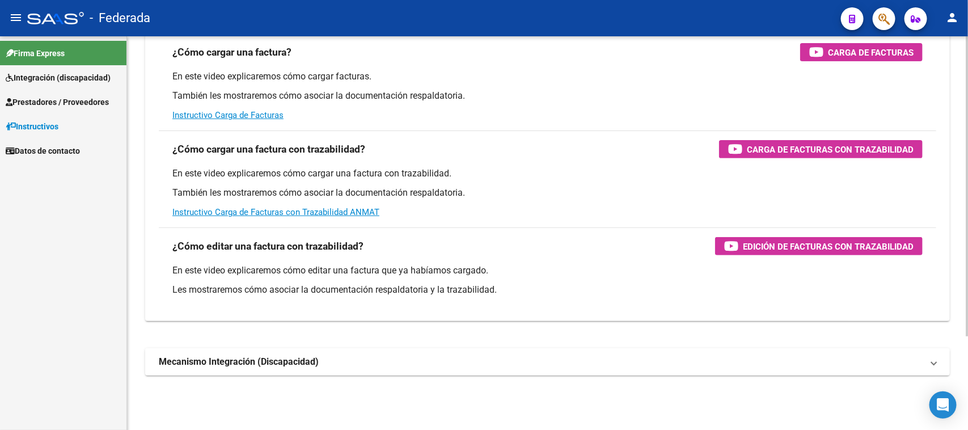
click at [251, 369] on mat-expansion-panel-header "Mecanismo Integración (Discapacidad)" at bounding box center [547, 361] width 804 height 27
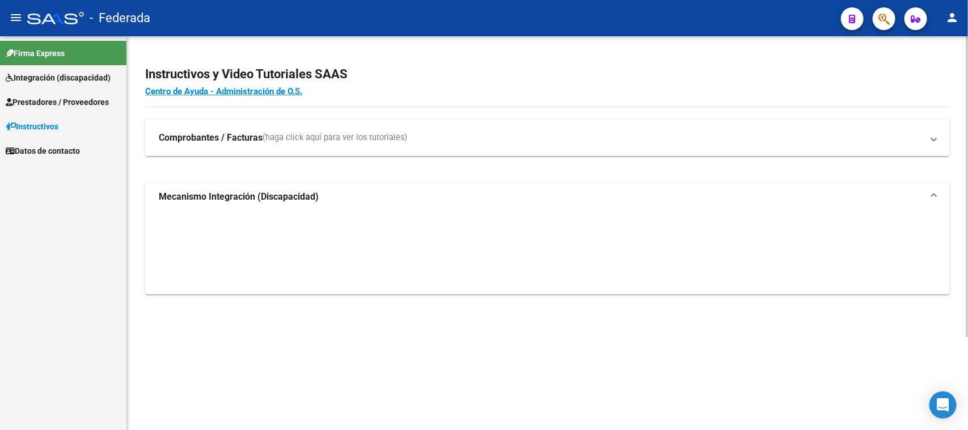
scroll to position [0, 0]
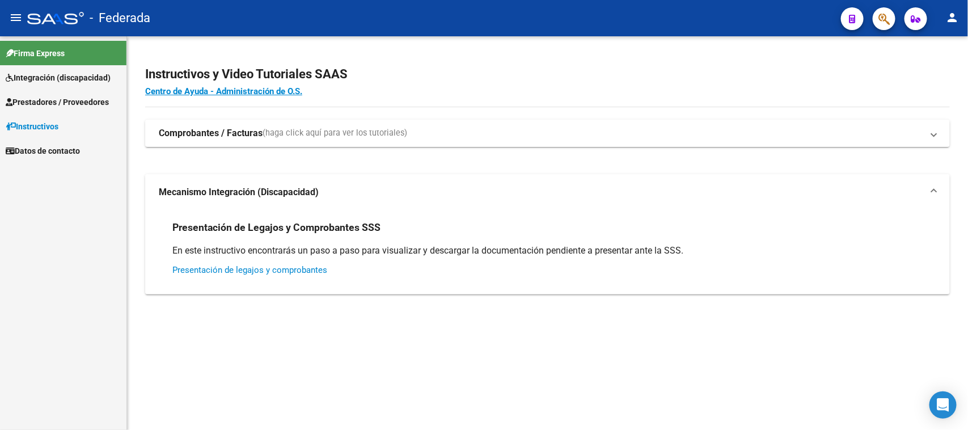
click at [253, 271] on link "Presentación de legajos y comprobantes" at bounding box center [249, 270] width 155 height 10
click at [211, 135] on strong "Comprobantes / Facturas" at bounding box center [211, 133] width 104 height 12
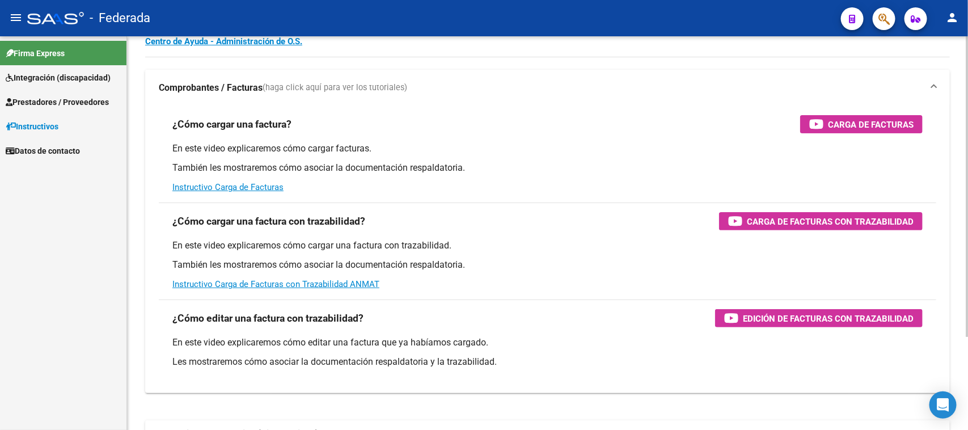
scroll to position [122, 0]
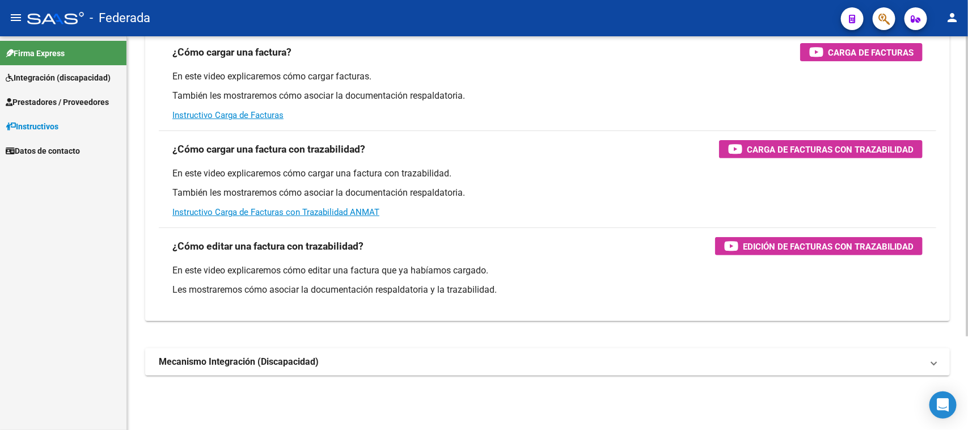
click at [316, 361] on strong "Mecanismo Integración (Discapacidad)" at bounding box center [239, 361] width 160 height 12
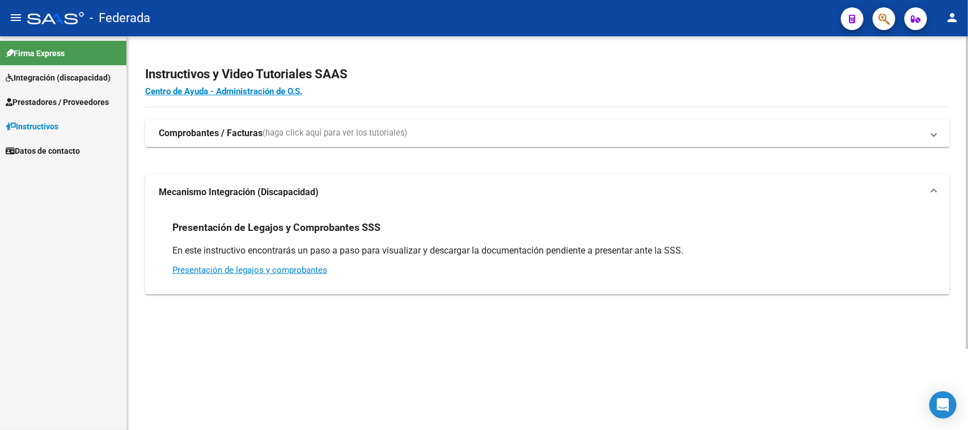
scroll to position [0, 0]
click at [92, 74] on span "Integración (discapacidad)" at bounding box center [58, 77] width 105 height 12
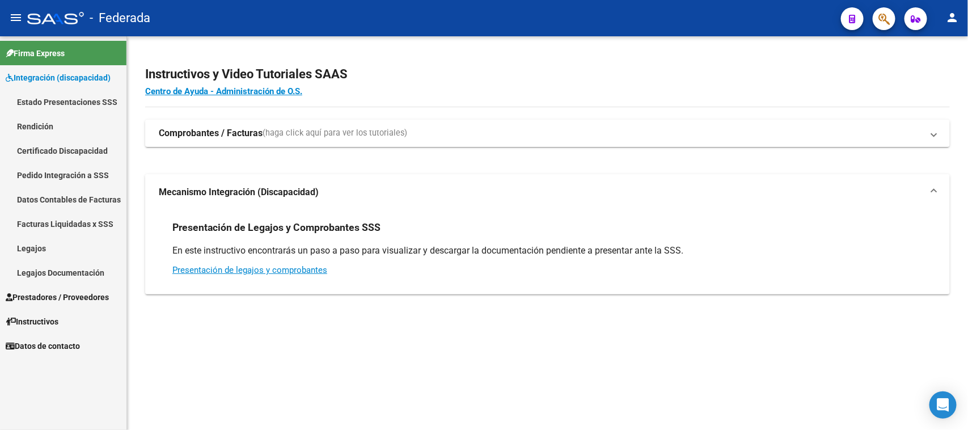
click at [73, 106] on link "Estado Presentaciones SSS" at bounding box center [63, 102] width 126 height 24
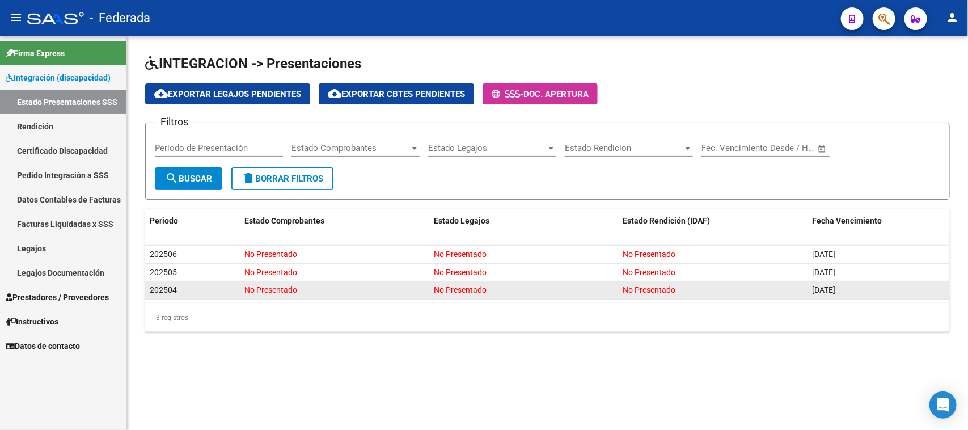
click at [179, 283] on div "202504" at bounding box center [193, 289] width 86 height 13
click at [177, 288] on div "202504" at bounding box center [193, 289] width 86 height 13
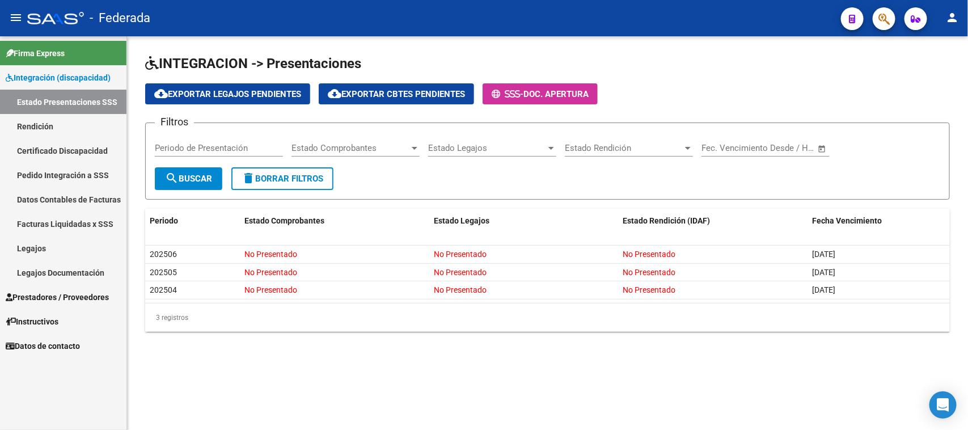
click at [250, 151] on input "Periodo de Presentación" at bounding box center [219, 148] width 128 height 10
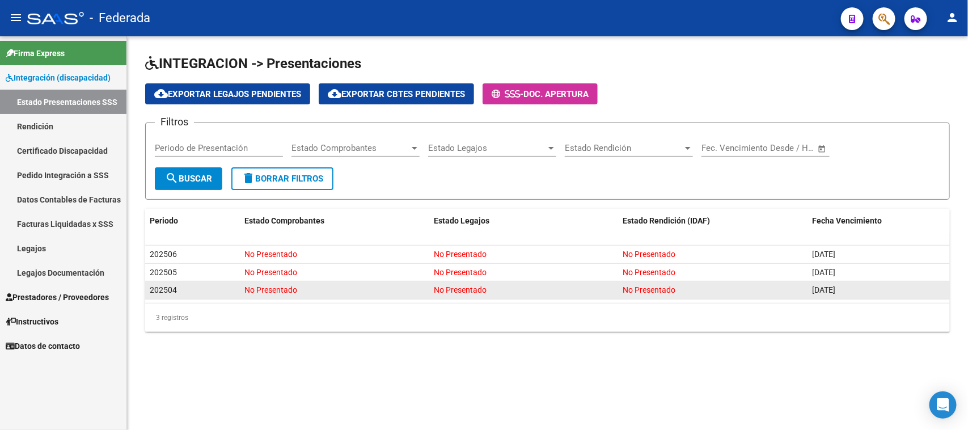
click at [166, 290] on span "202504" at bounding box center [163, 289] width 27 height 9
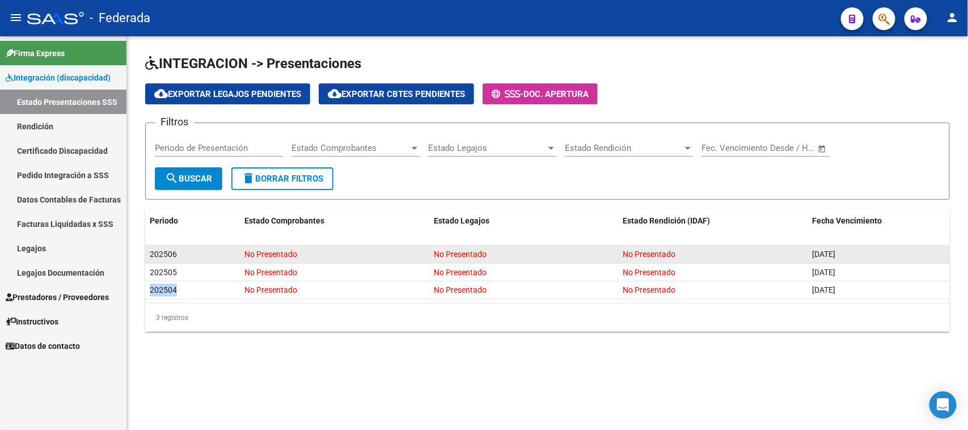
copy span "202504"
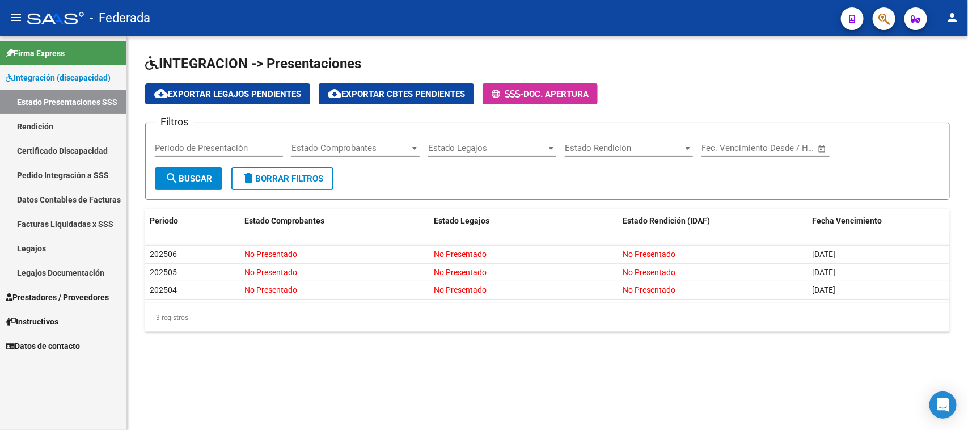
click at [226, 154] on div "Periodo de Presentación" at bounding box center [219, 144] width 128 height 24
paste input "202504"
type input "202504"
click at [193, 177] on span "search Buscar" at bounding box center [188, 178] width 47 height 10
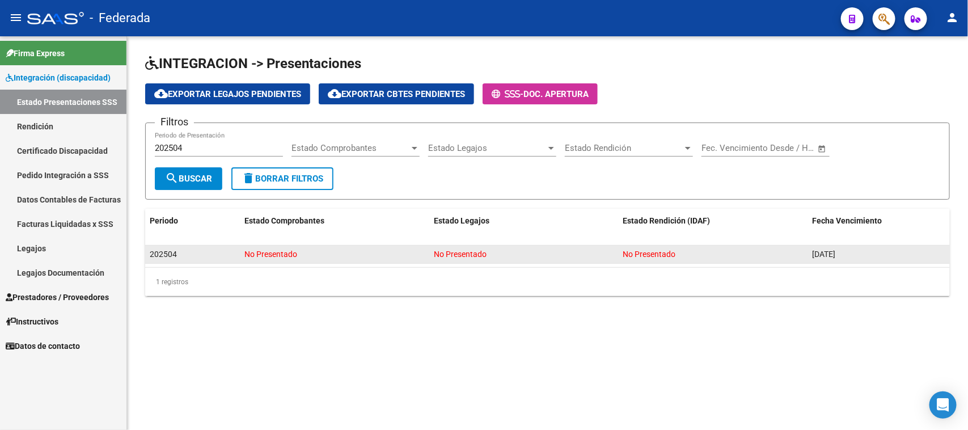
click at [164, 249] on span "202504" at bounding box center [163, 253] width 27 height 9
click at [659, 253] on span "No Presentado" at bounding box center [649, 253] width 53 height 9
click at [755, 251] on div "No Presentado" at bounding box center [713, 254] width 180 height 13
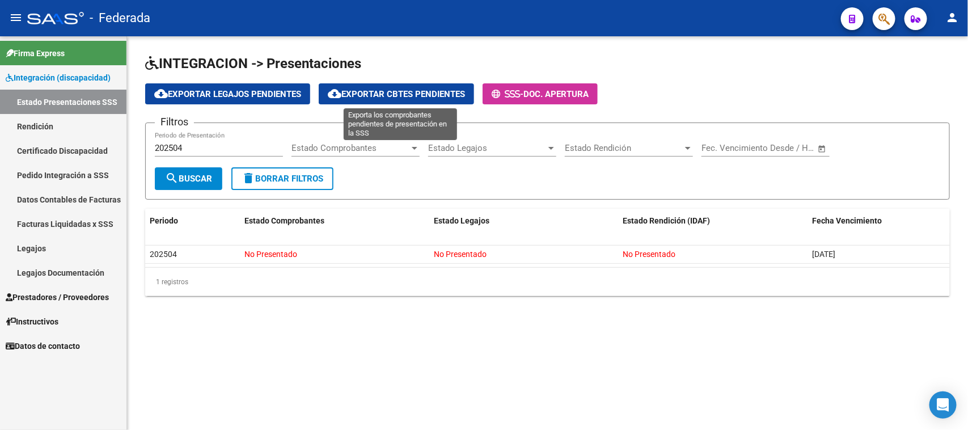
click at [392, 98] on button "cloud_download Exportar Cbtes Pendientes" at bounding box center [396, 93] width 155 height 21
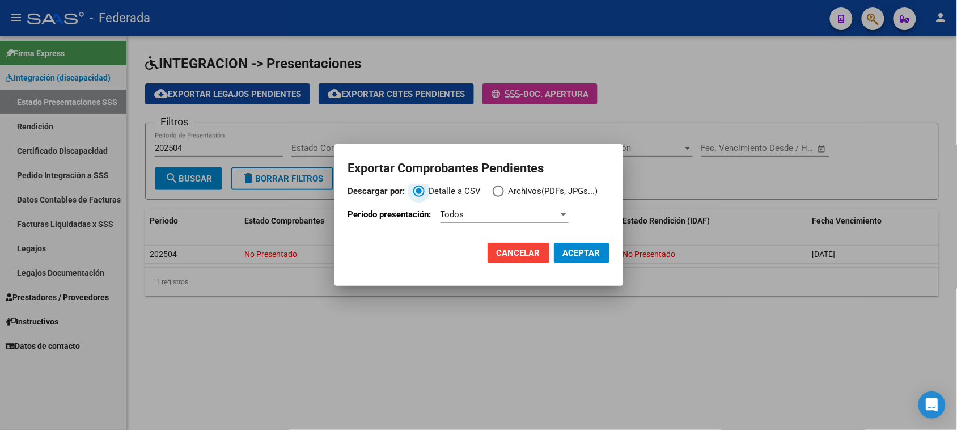
click at [516, 248] on span "Cancelar" at bounding box center [519, 253] width 44 height 10
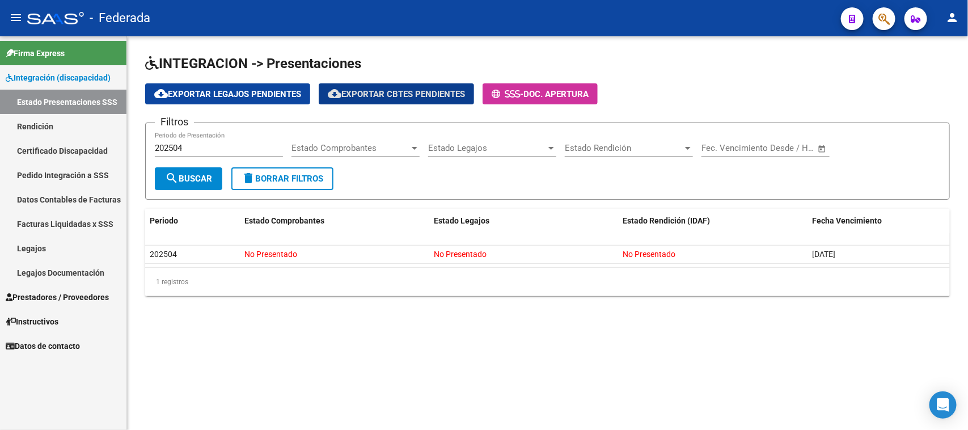
click at [441, 100] on button "cloud_download Exportar Cbtes Pendientes" at bounding box center [396, 93] width 155 height 21
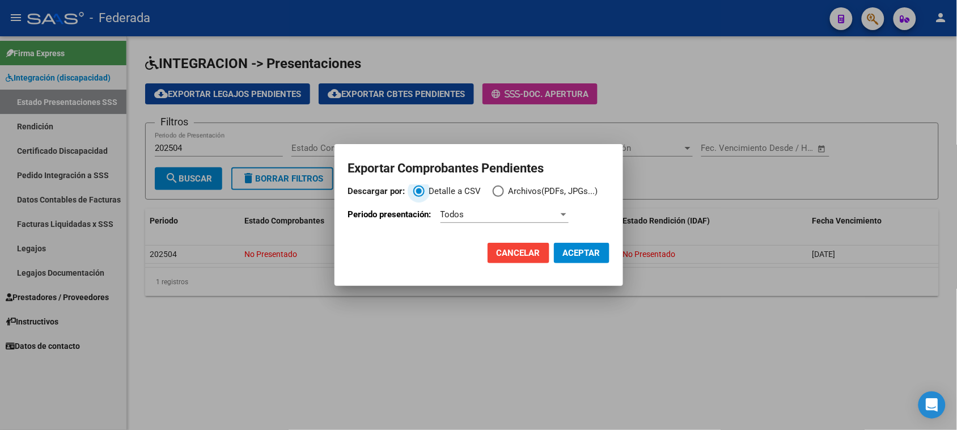
click at [563, 251] on span "ACEPTAR" at bounding box center [581, 253] width 37 height 10
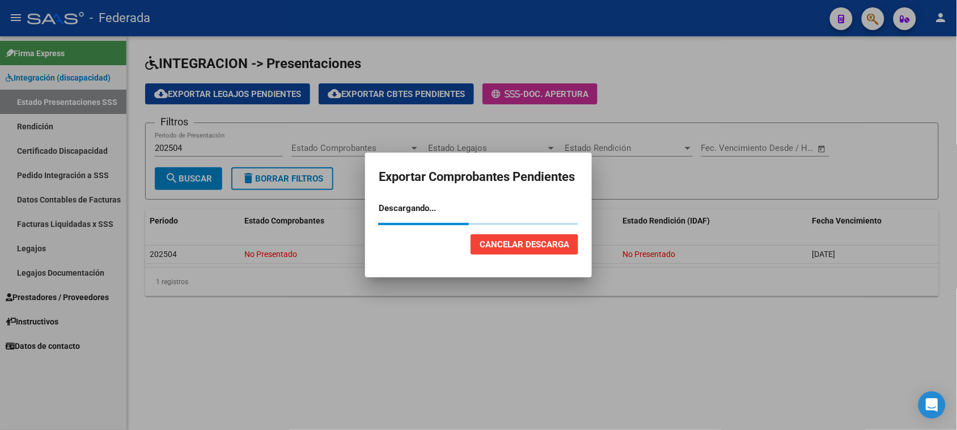
click at [499, 243] on span "Cancelar Descarga" at bounding box center [525, 244] width 90 height 10
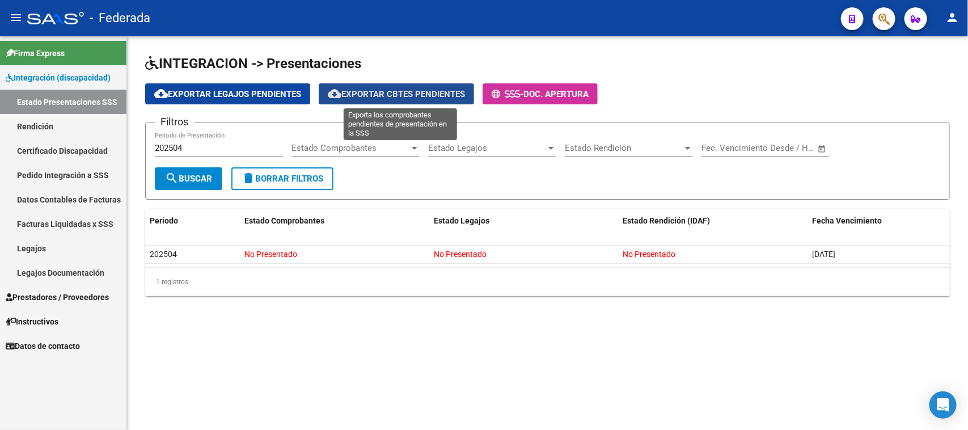
click at [406, 98] on button "cloud_download Exportar Cbtes Pendientes" at bounding box center [396, 93] width 155 height 21
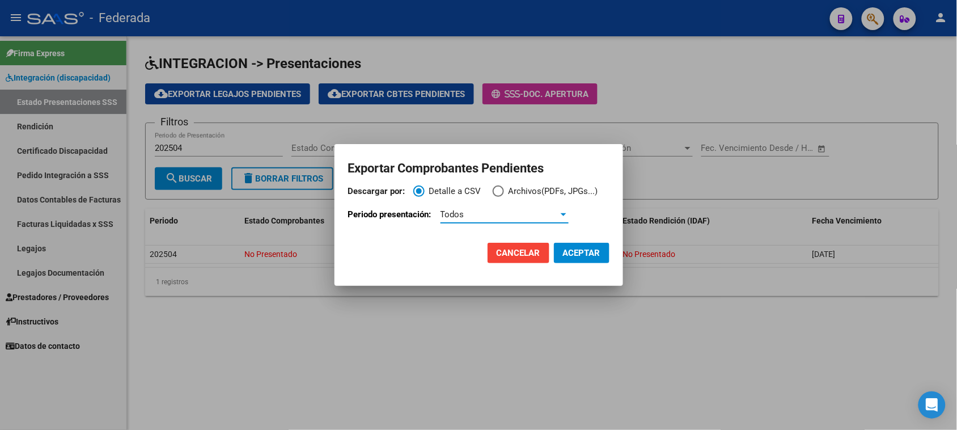
click at [460, 218] on span "Todos" at bounding box center [453, 214] width 24 height 10
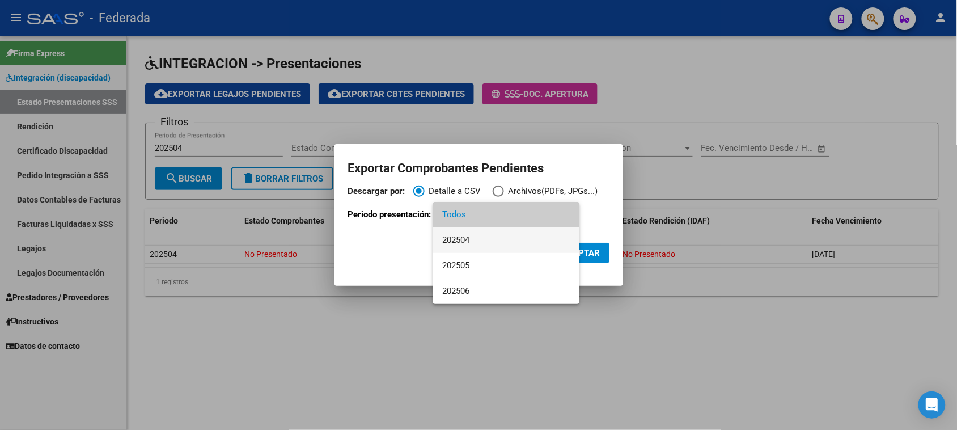
click at [465, 239] on span "202504" at bounding box center [506, 240] width 128 height 26
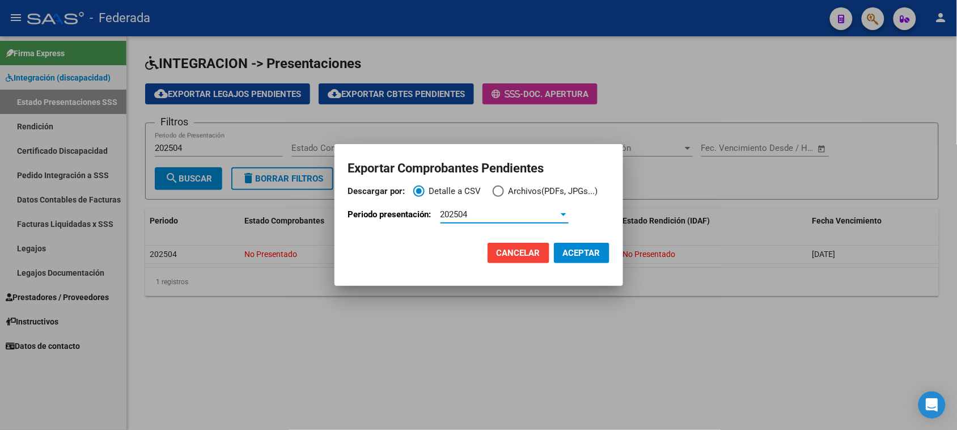
click at [548, 253] on button "Cancelar" at bounding box center [519, 253] width 62 height 20
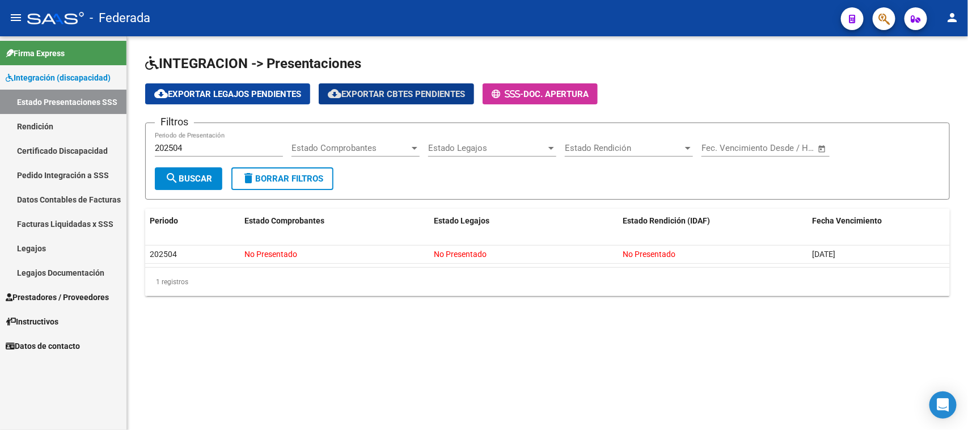
click at [440, 151] on span "Estado Legajos" at bounding box center [487, 148] width 118 height 10
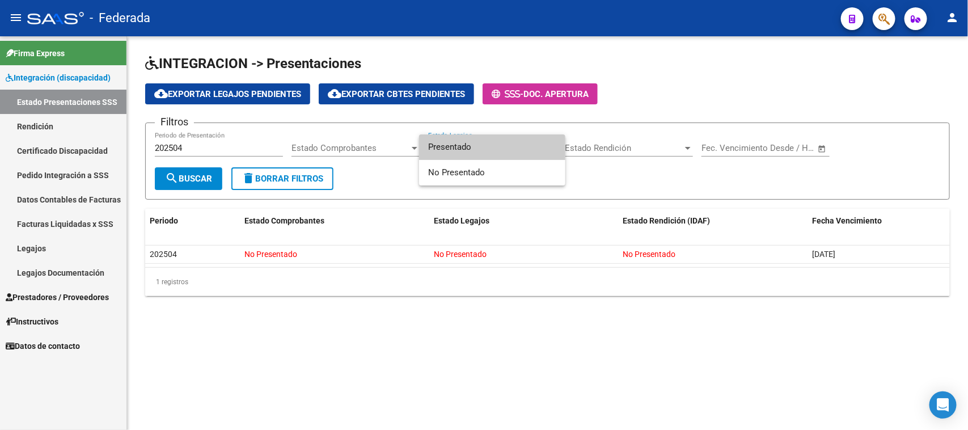
click at [390, 94] on div at bounding box center [484, 215] width 968 height 430
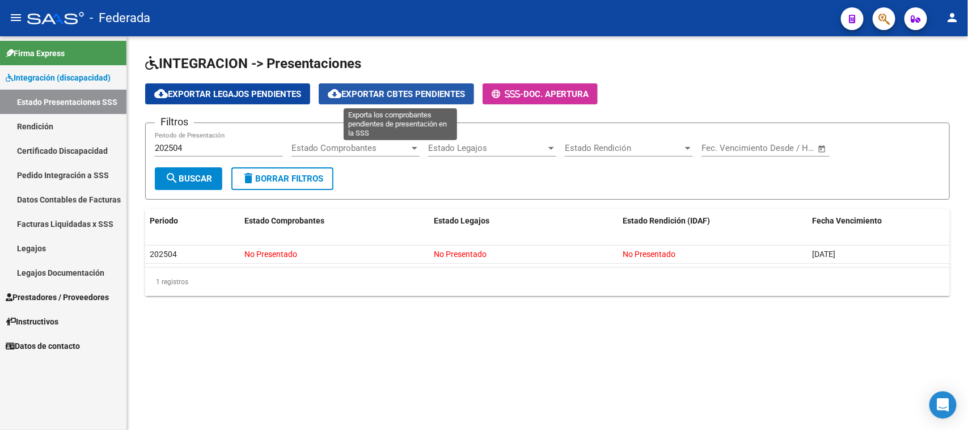
click at [391, 94] on span "cloud_download Exportar Cbtes Pendientes" at bounding box center [396, 94] width 137 height 10
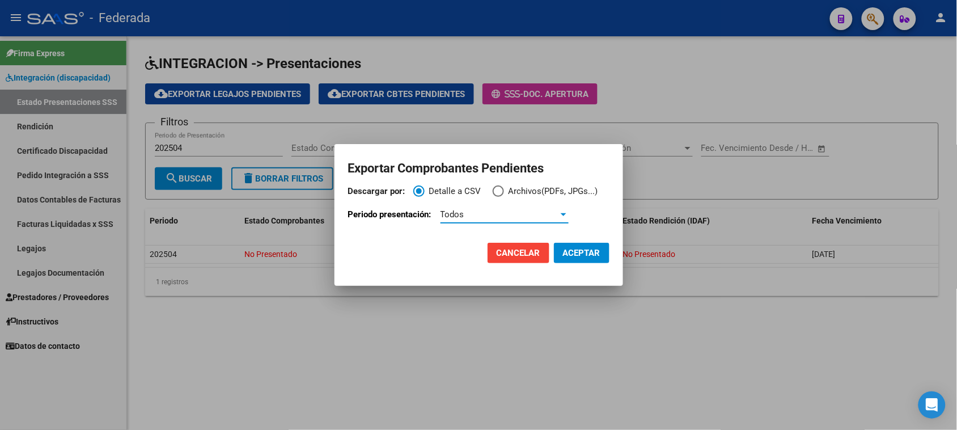
click at [516, 214] on div "Todos" at bounding box center [500, 214] width 118 height 10
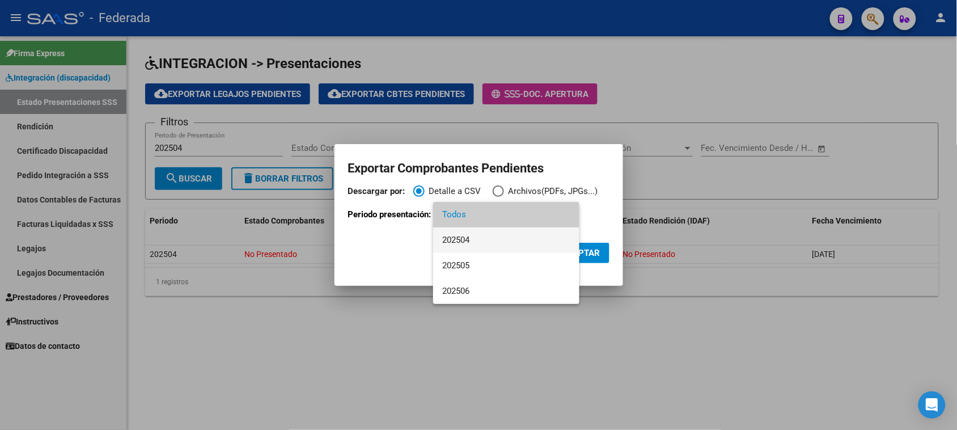
click at [488, 239] on span "202504" at bounding box center [506, 240] width 128 height 26
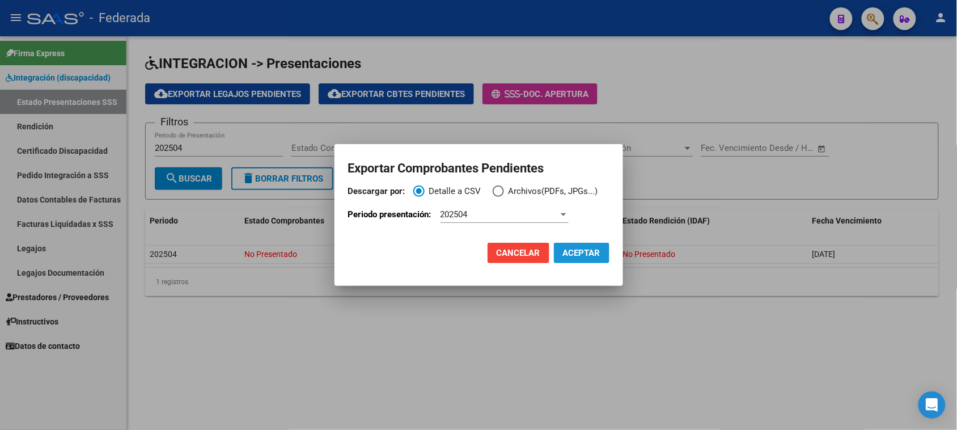
click at [565, 248] on span "ACEPTAR" at bounding box center [581, 253] width 37 height 10
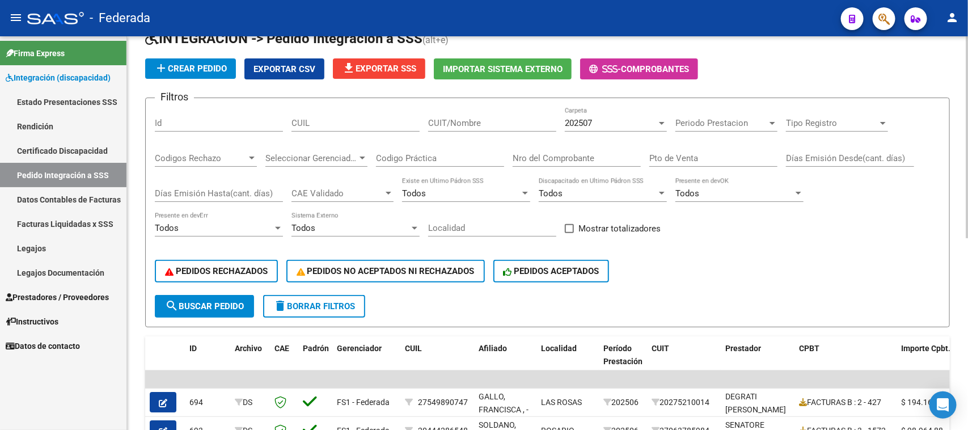
scroll to position [142, 0]
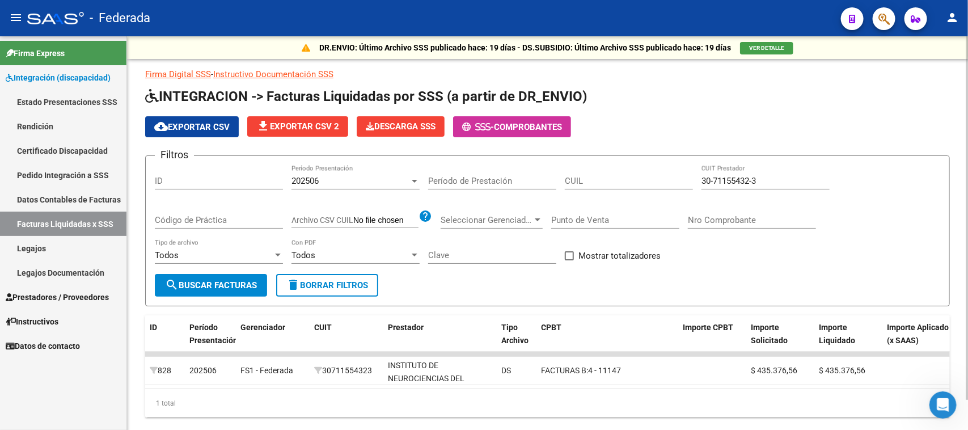
scroll to position [32, 0]
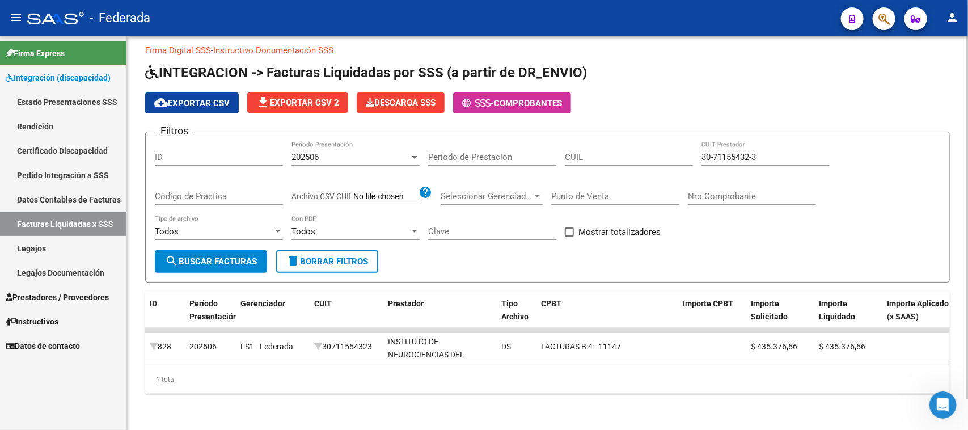
click at [341, 256] on span "delete Borrar Filtros" at bounding box center [327, 261] width 82 height 10
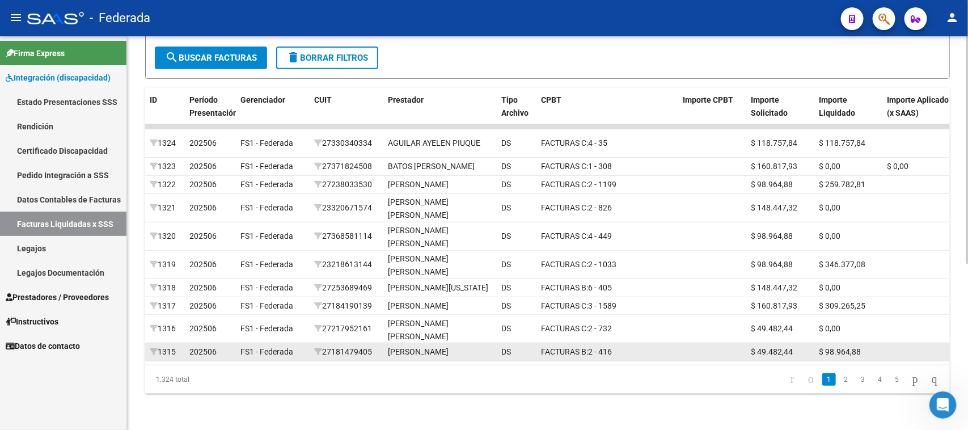
scroll to position [0, 0]
